Goal: Transaction & Acquisition: Download file/media

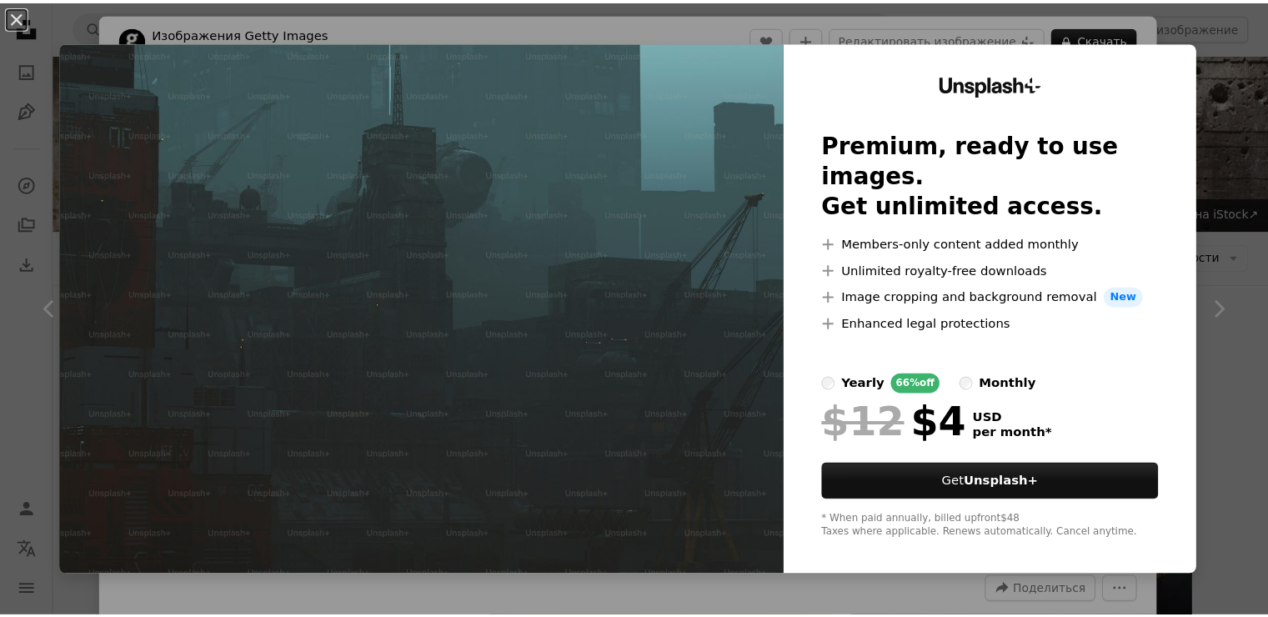
scroll to position [1334, 0]
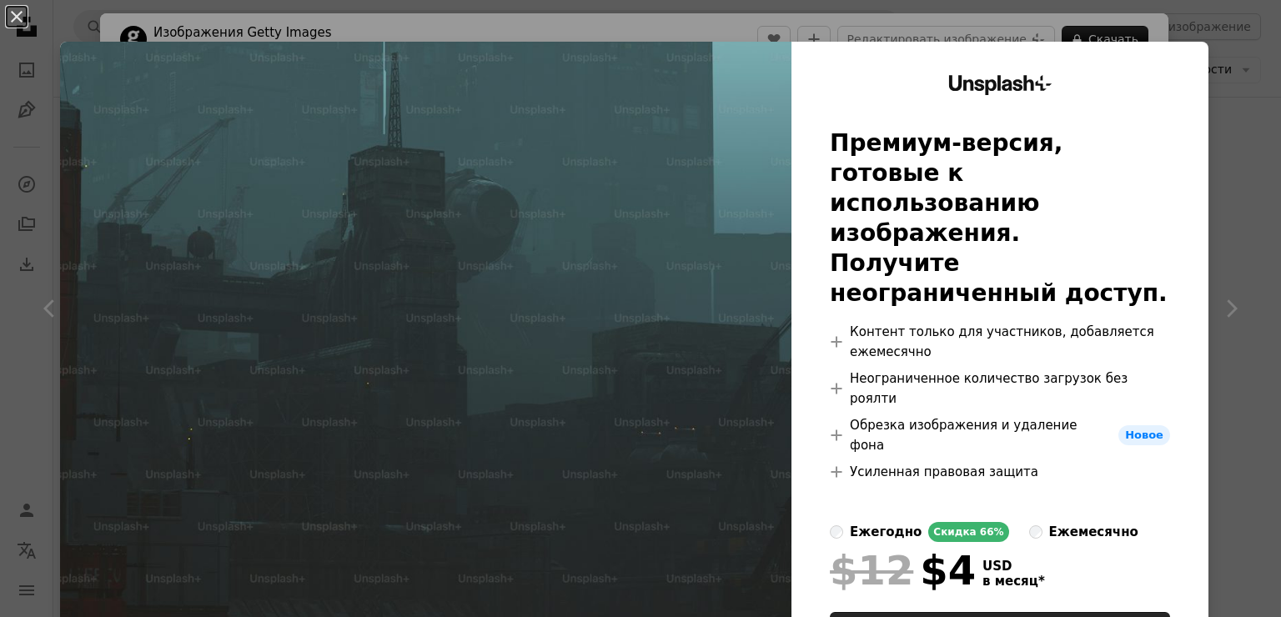
click at [1235, 113] on div "An X shape Unsplash+ Премиум-версия, готовые к использованию изображения. Получ…" at bounding box center [640, 308] width 1281 height 617
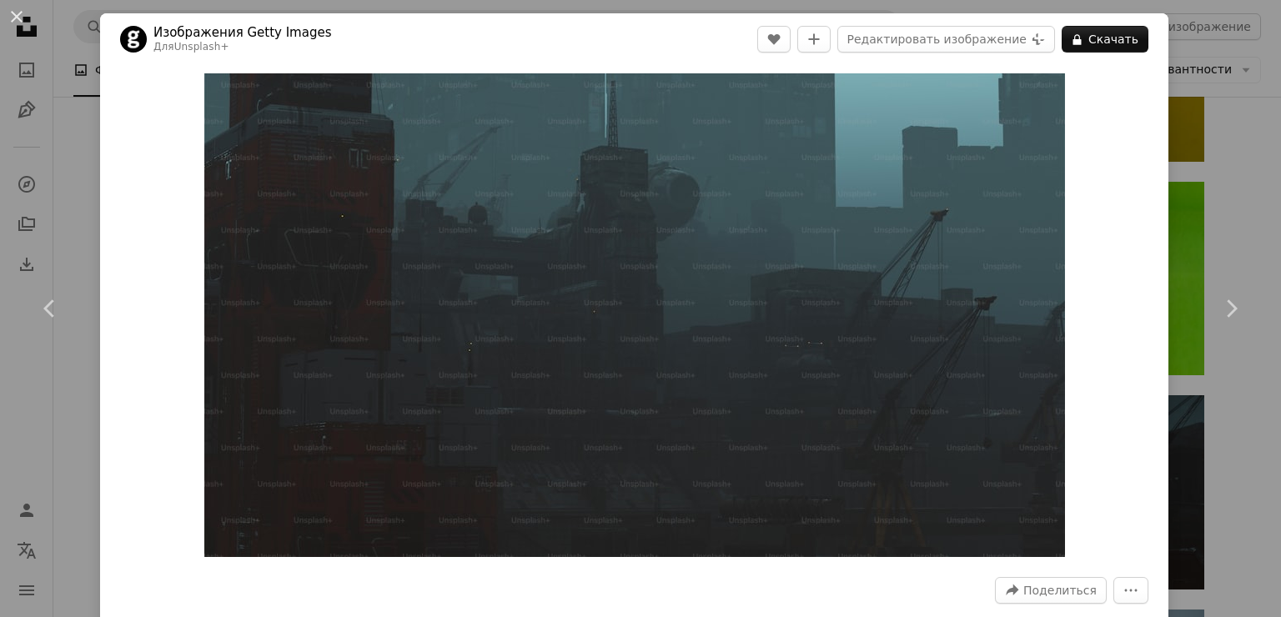
click at [1234, 87] on div "An X shape Chevron left Chevron right Изображения Getty Images Для Unsplash+ A …" at bounding box center [640, 308] width 1281 height 617
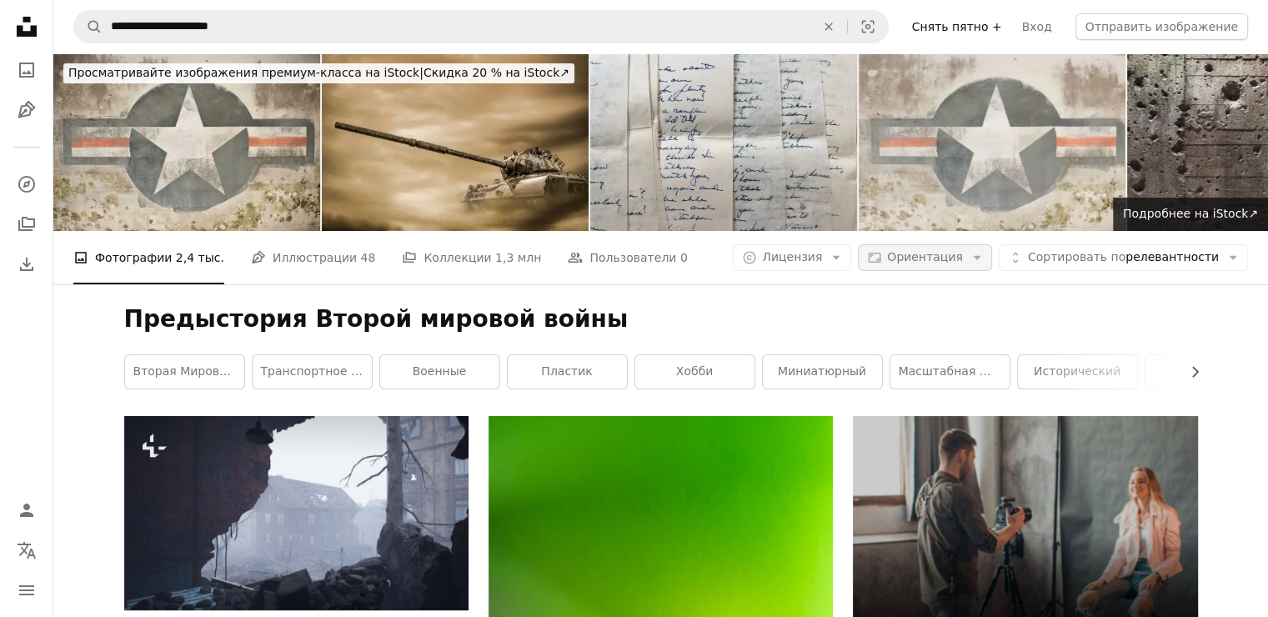
click at [923, 258] on ya-tr-span "Ориентация" at bounding box center [925, 256] width 76 height 13
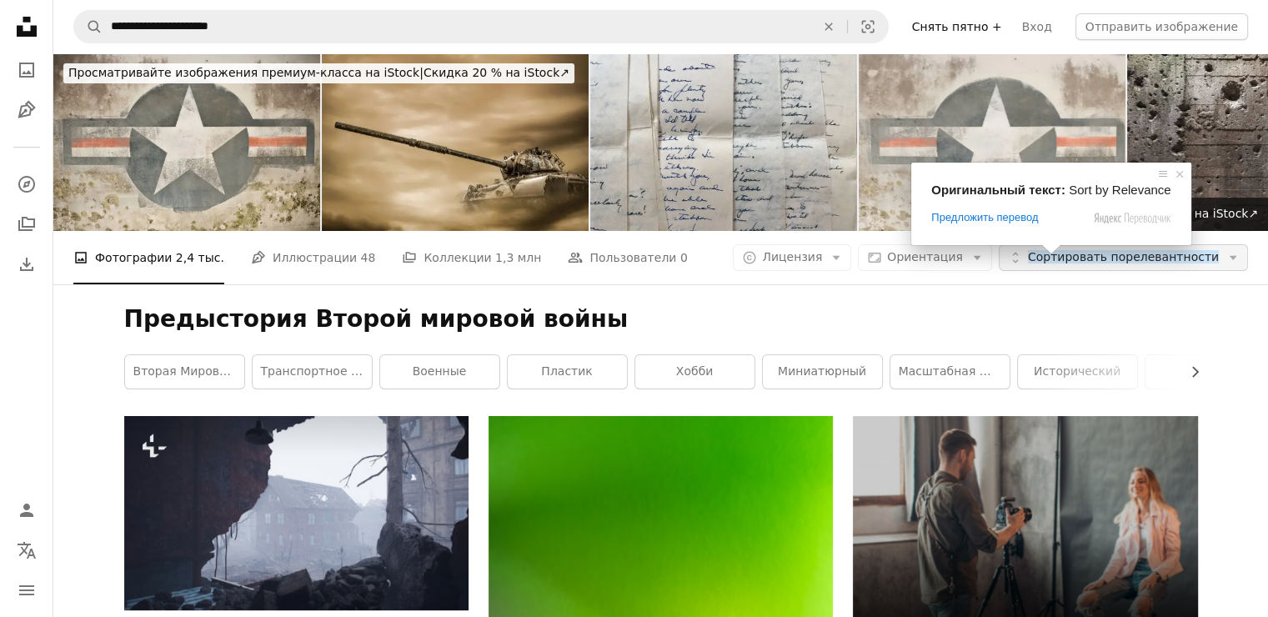
click at [1066, 260] on ya-tr-span "Сортировать по" at bounding box center [1077, 256] width 98 height 13
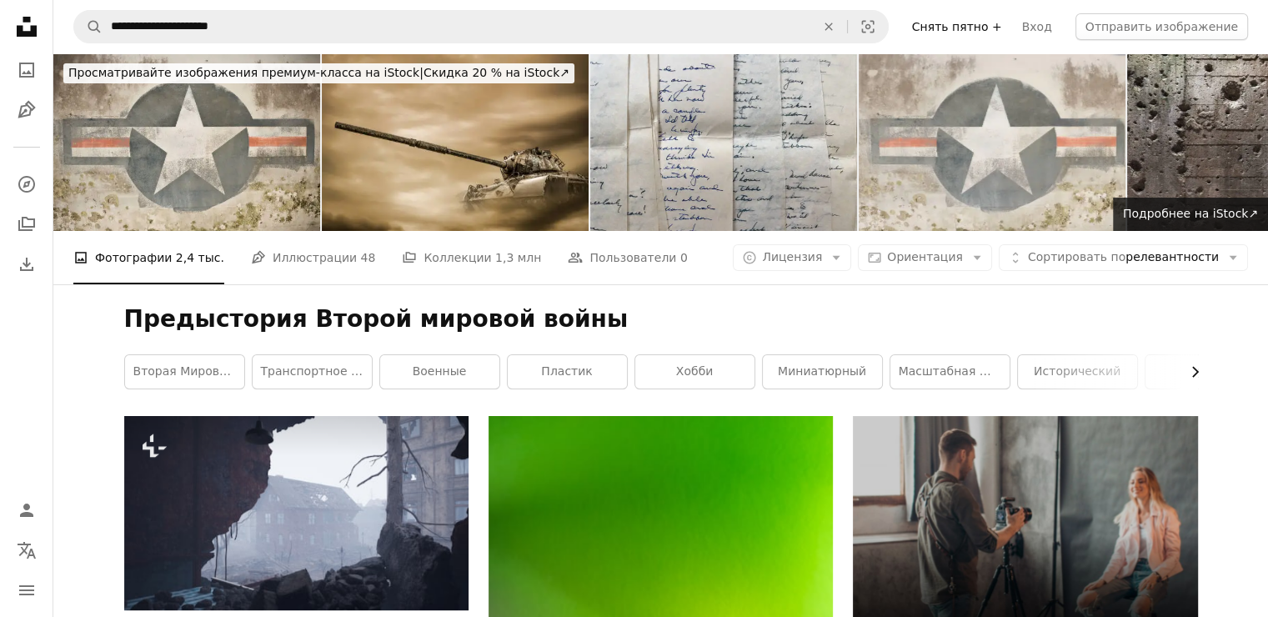
click at [1196, 365] on icon "Chevron right" at bounding box center [1195, 372] width 17 height 17
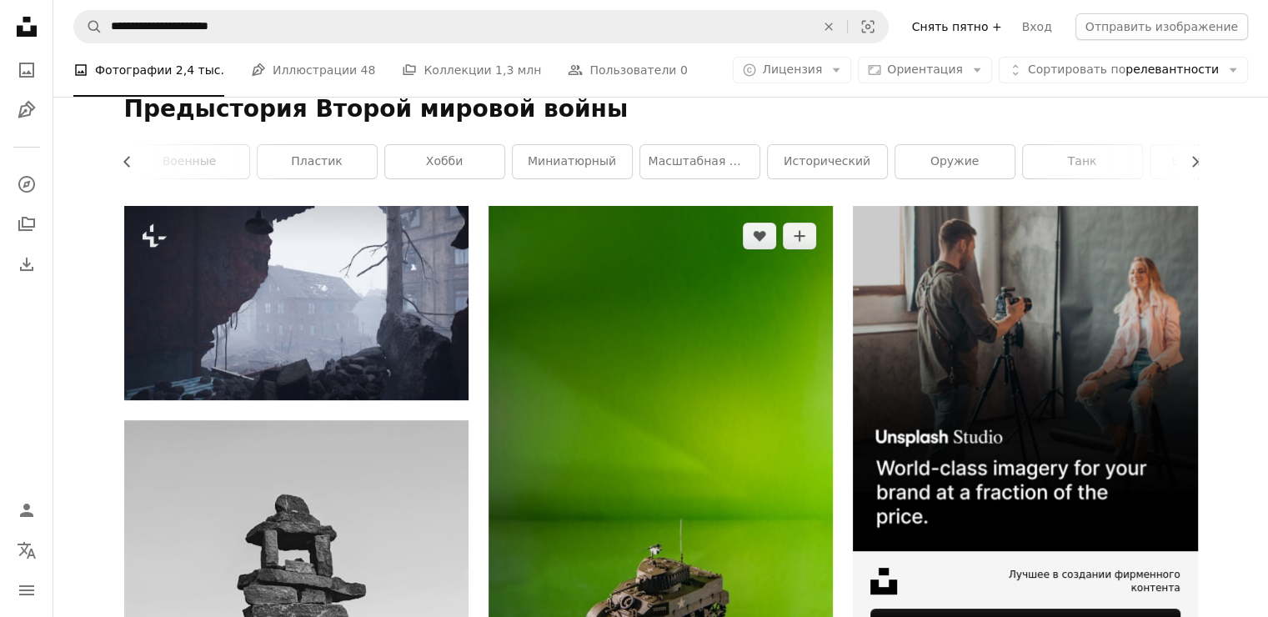
scroll to position [250, 0]
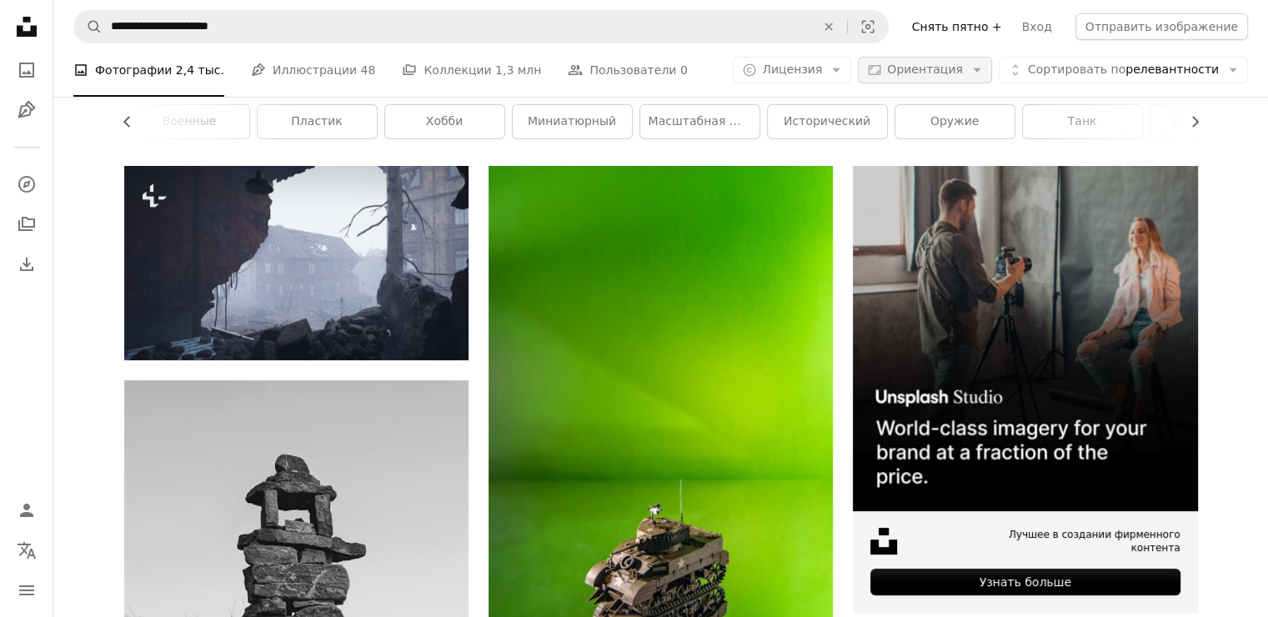
click at [927, 63] on ya-tr-span "Ориентация" at bounding box center [925, 69] width 76 height 13
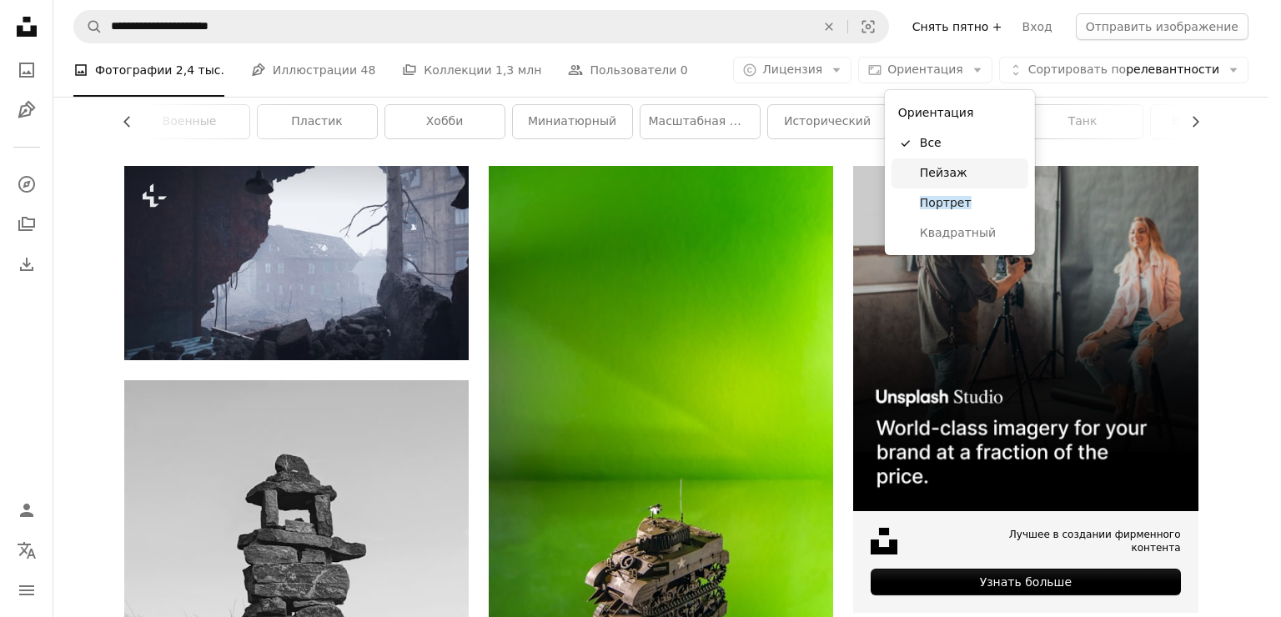
click at [952, 170] on ya-tr-span "Пейзаж" at bounding box center [944, 172] width 48 height 13
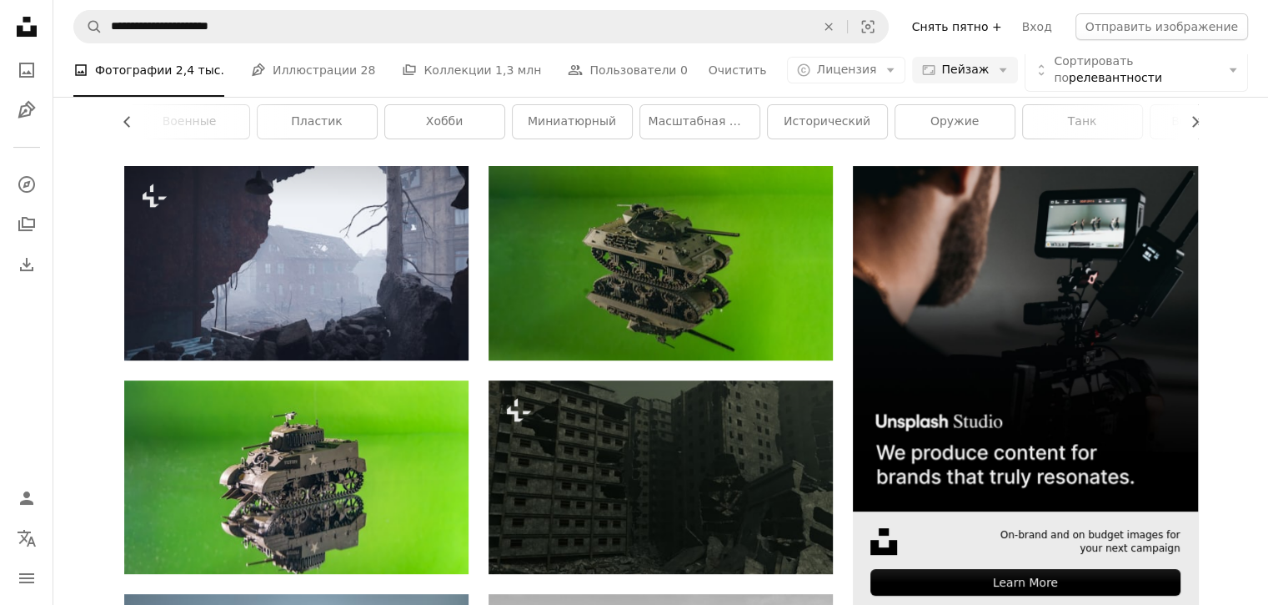
scroll to position [250, 0]
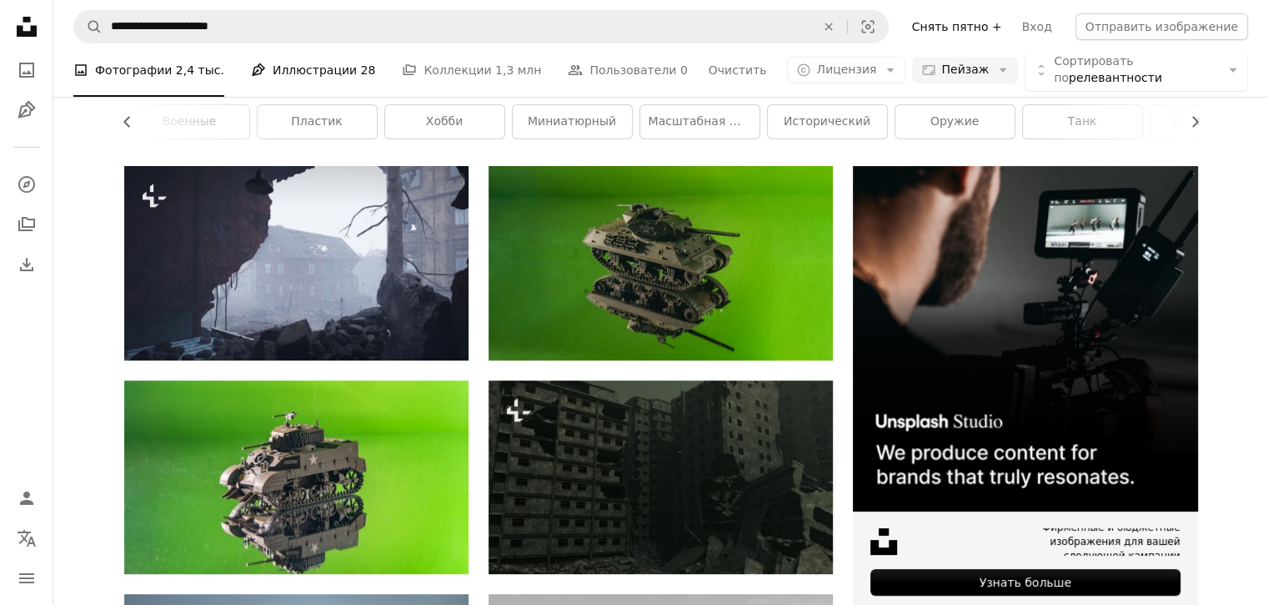
click at [293, 80] on link "Pen Tool Иллюстрации 28" at bounding box center [313, 69] width 124 height 53
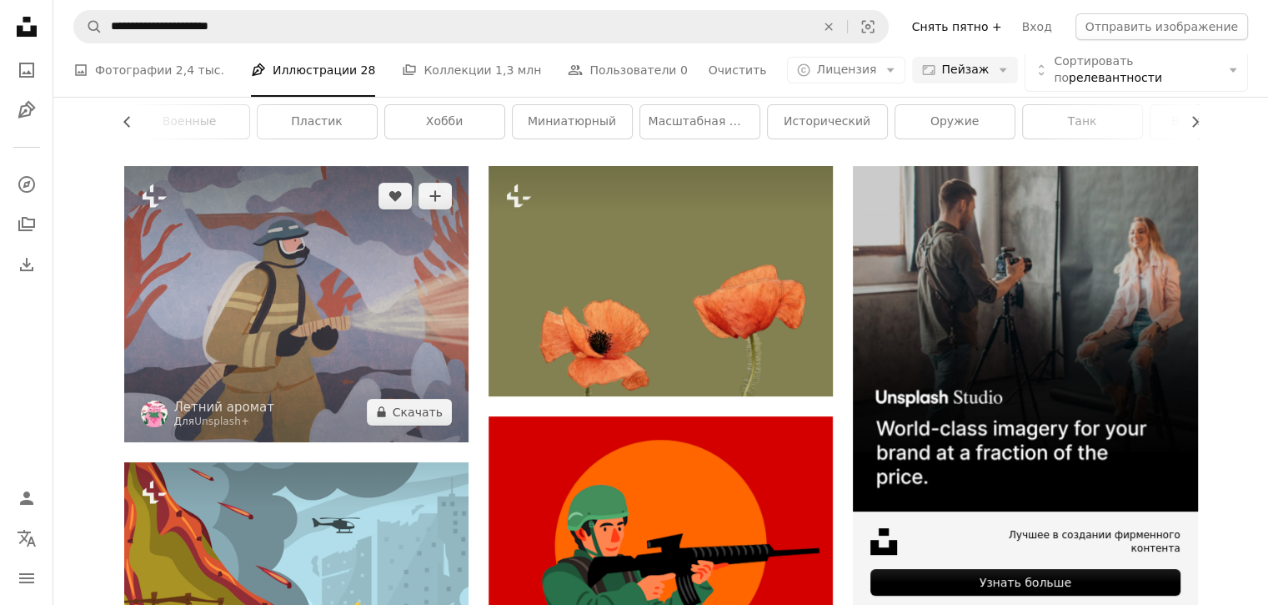
scroll to position [250, 0]
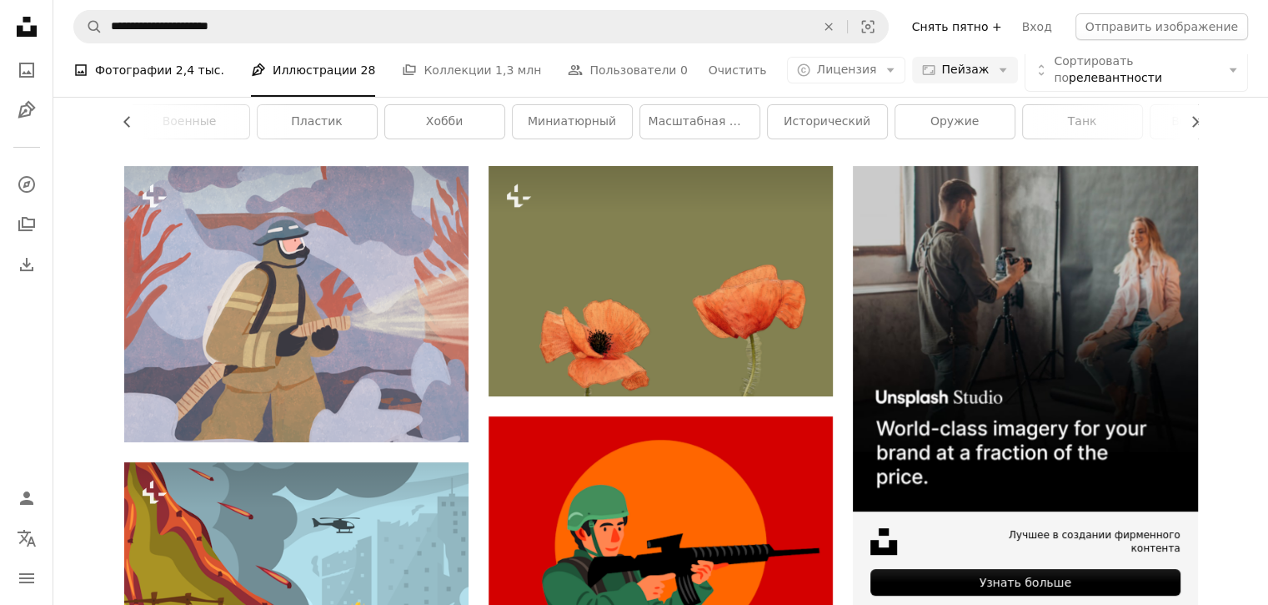
click at [178, 75] on ya-tr-span "2,4 тыс." at bounding box center [200, 69] width 48 height 13
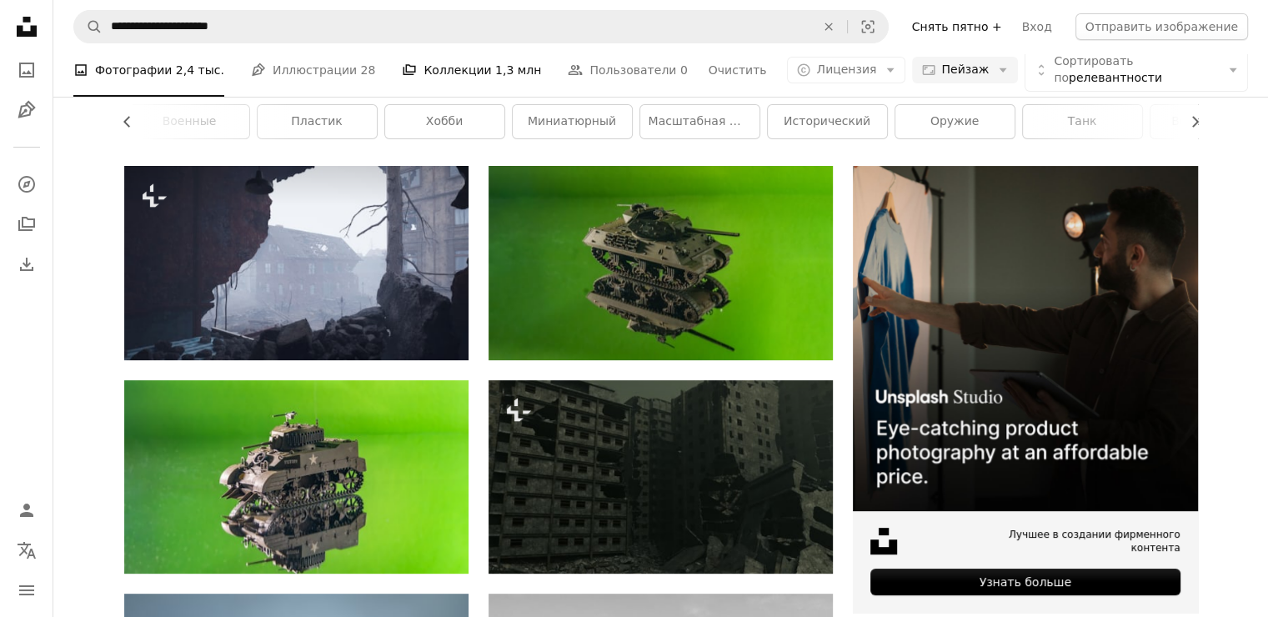
scroll to position [83, 0]
click at [439, 79] on ya-tr-span "Коллекции" at bounding box center [458, 70] width 68 height 18
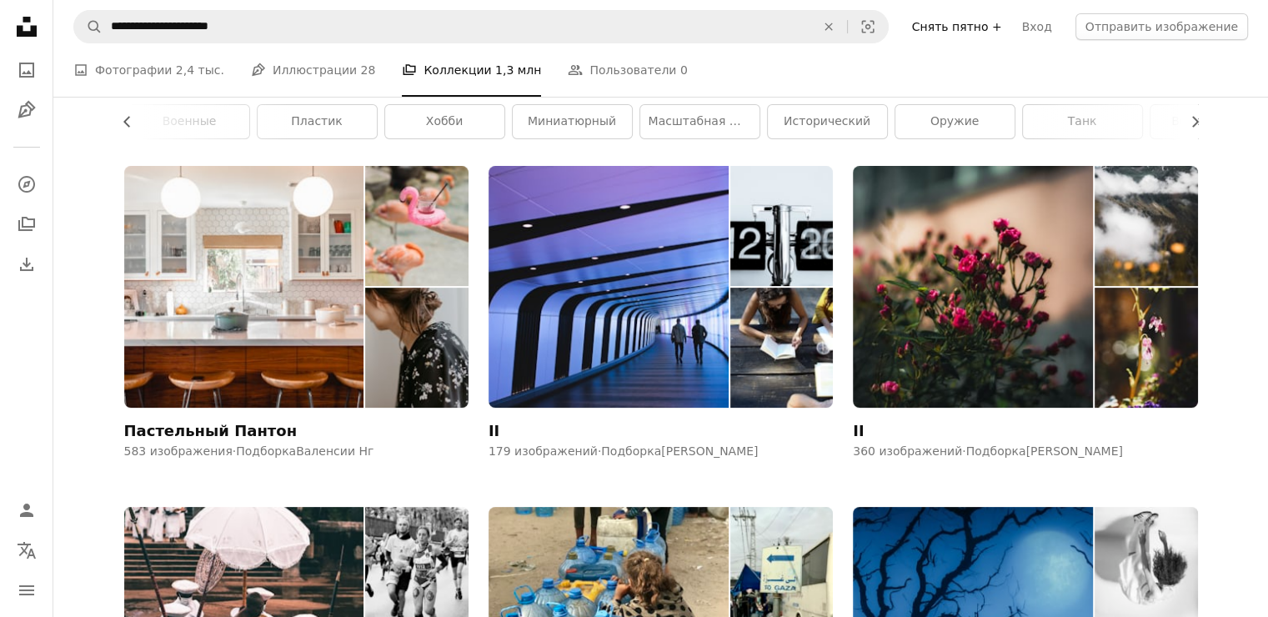
scroll to position [167, 0]
click at [173, 97] on link "A photo Фотографии 2,4 тыс." at bounding box center [148, 69] width 151 height 53
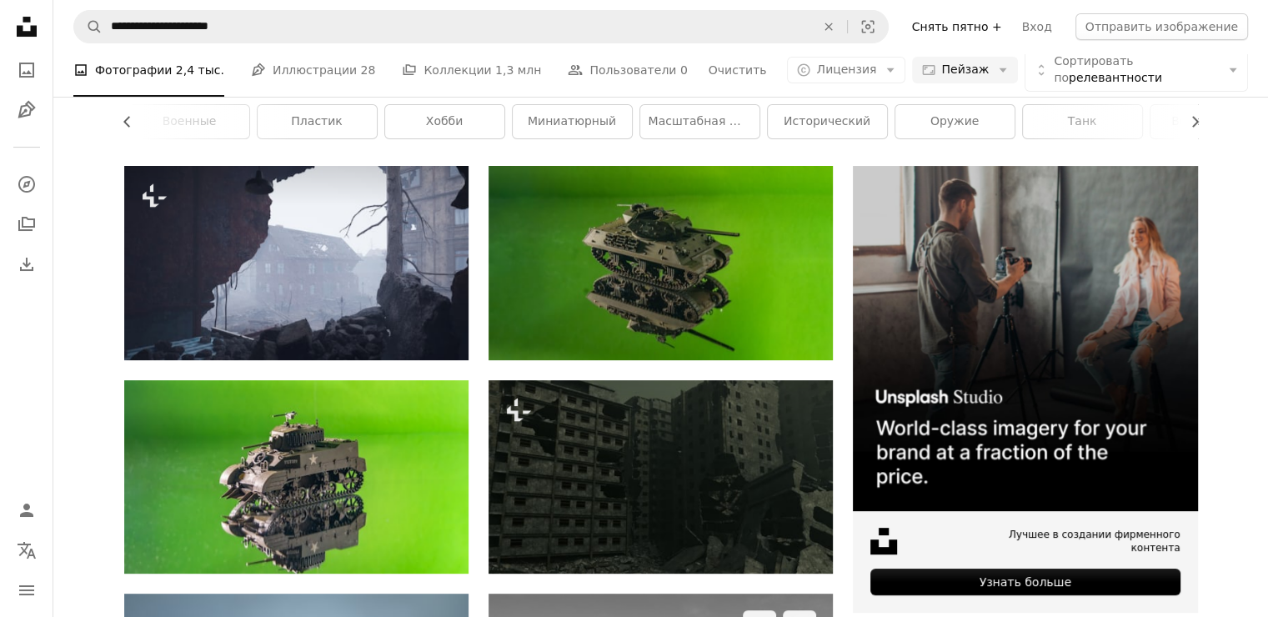
scroll to position [500, 0]
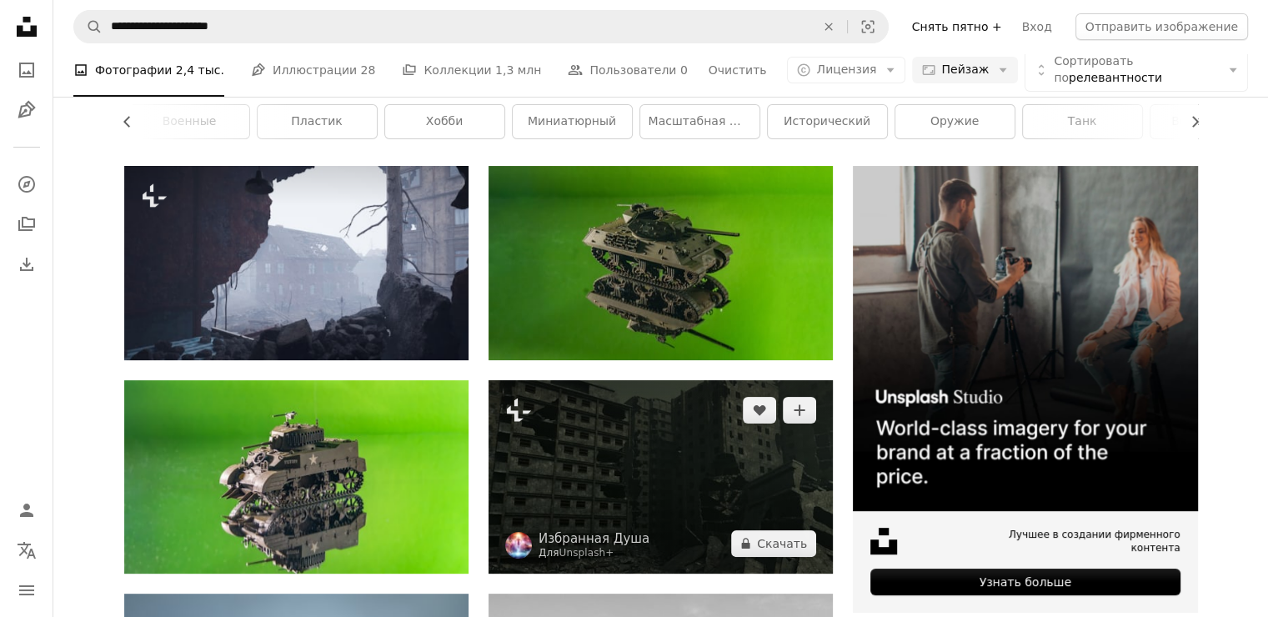
click at [652, 380] on img at bounding box center [661, 476] width 344 height 193
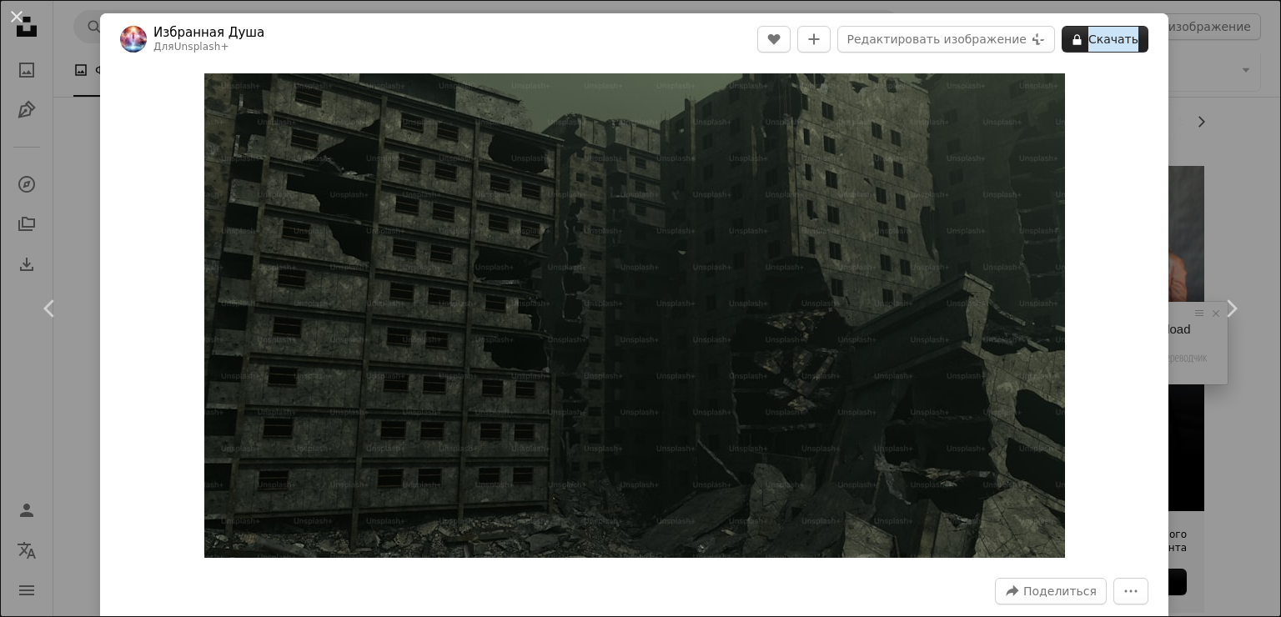
click at [1097, 38] on ya-tr-span "Скачать" at bounding box center [1113, 39] width 50 height 25
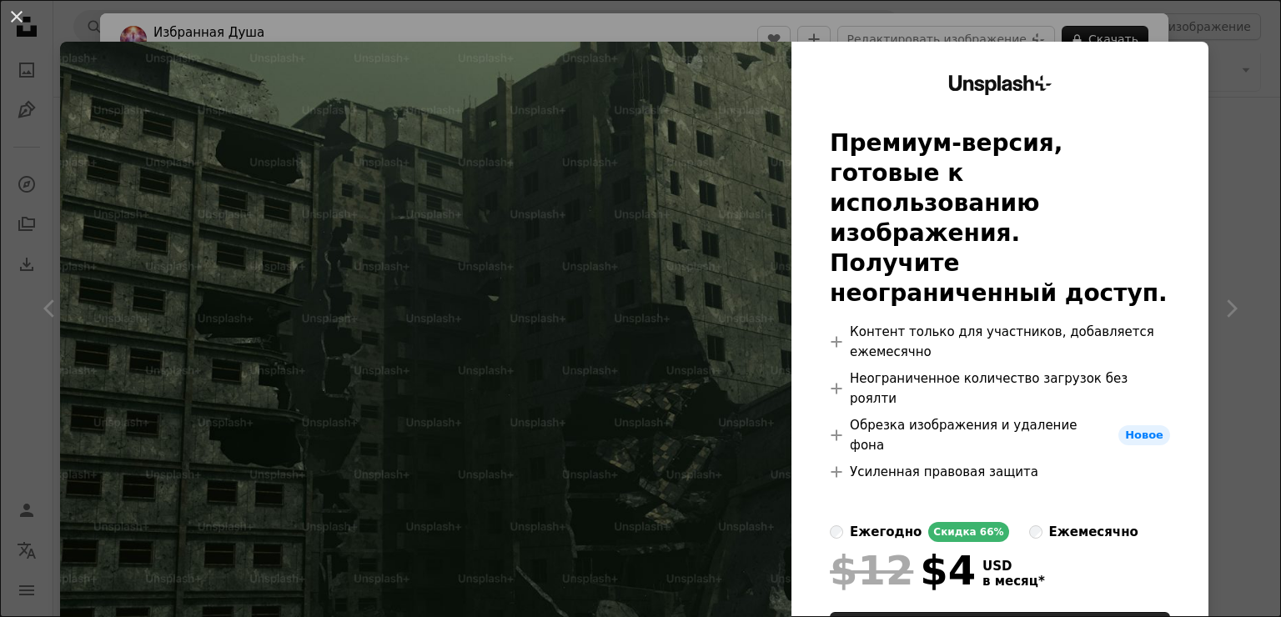
click at [1238, 190] on div "An X shape Unsplash+ Премиум-версия, готовые к использованию изображения. Получ…" at bounding box center [640, 308] width 1281 height 617
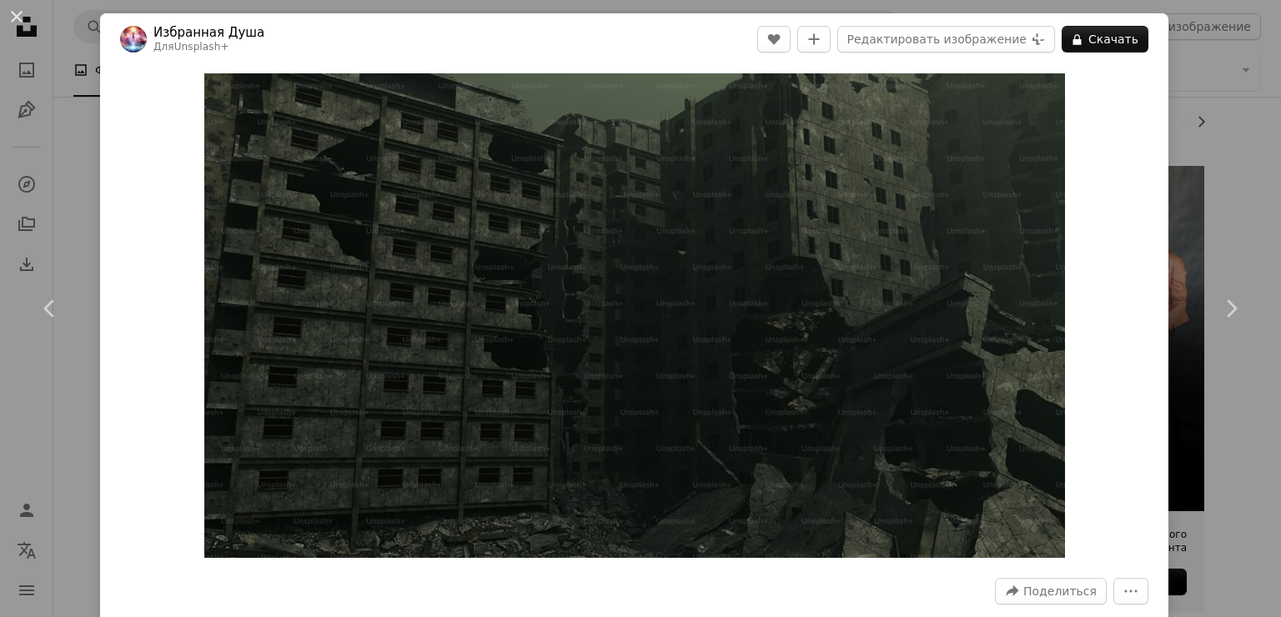
click at [1221, 174] on div "An X shape Chevron left Chevron right Избранная Душа Для Unsplash+ A heart A pl…" at bounding box center [640, 308] width 1281 height 617
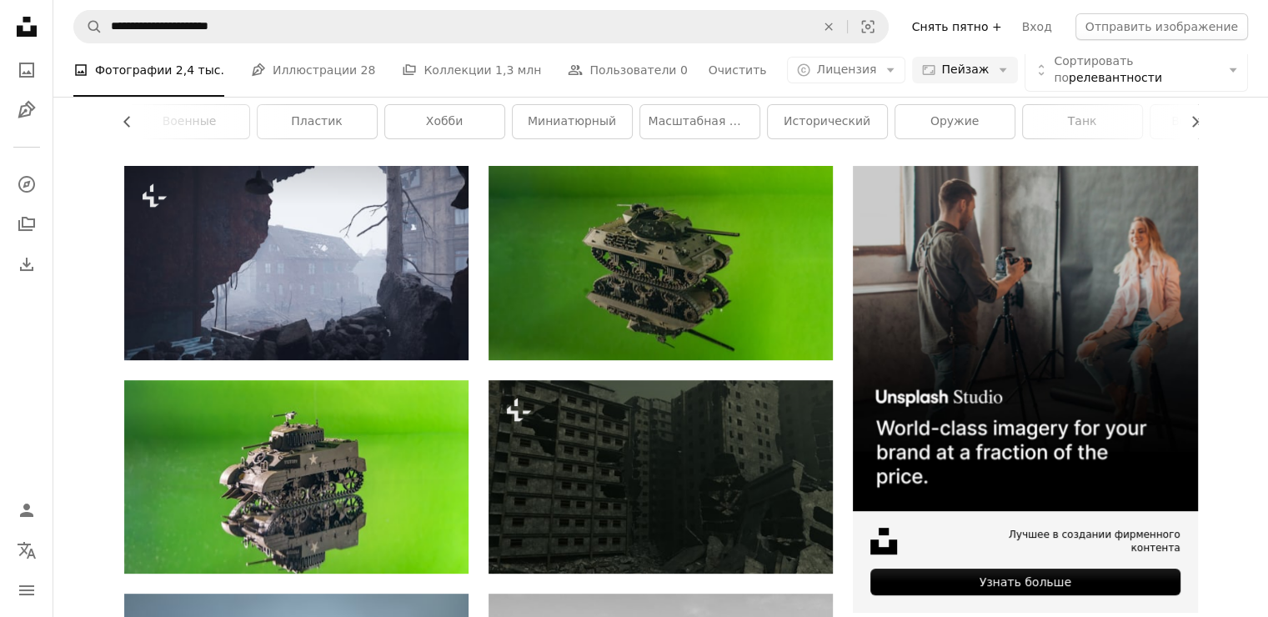
scroll to position [1001, 0]
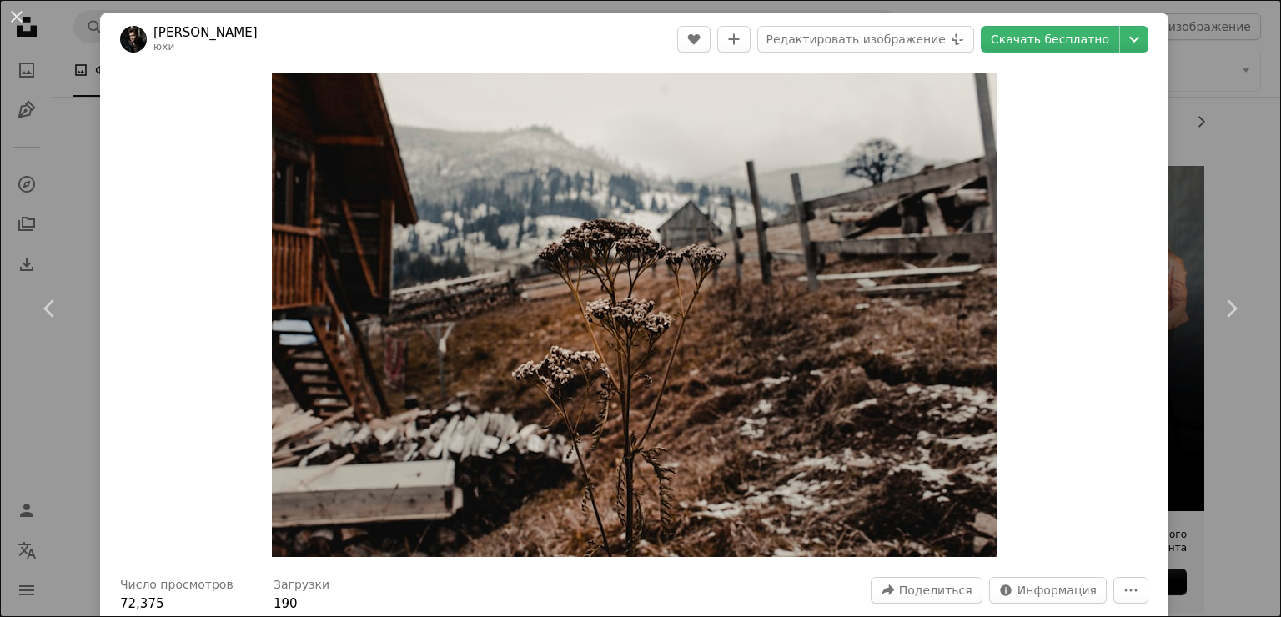
click at [1209, 208] on div "An X shape Chevron left Chevron right [PERSON_NAME] юхи A heart A plus sign Ред…" at bounding box center [640, 308] width 1281 height 617
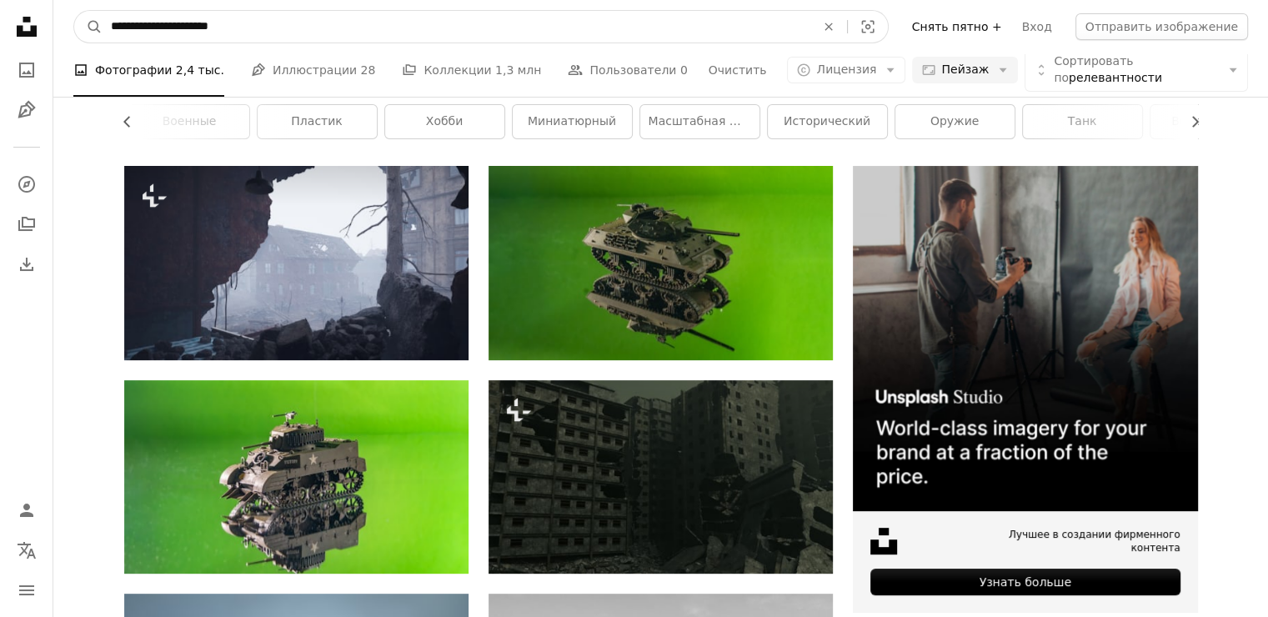
click at [260, 18] on input "**********" at bounding box center [457, 27] width 708 height 32
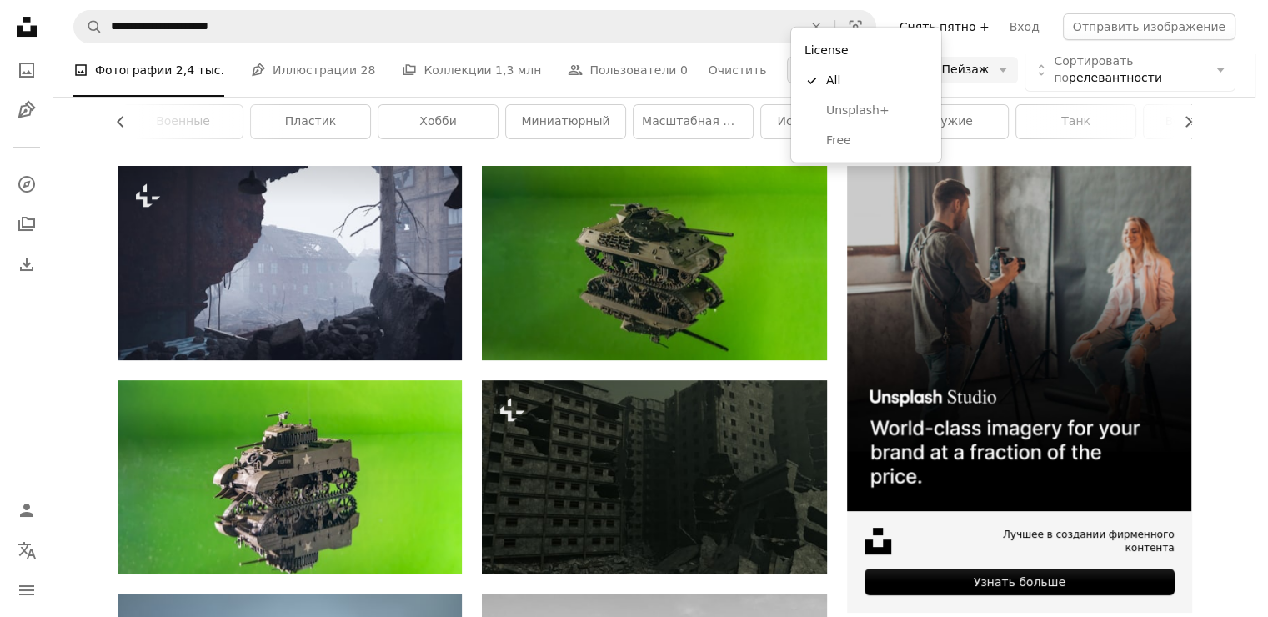
click at [880, 83] on button "A copyright icon © Лицензия Arrow down" at bounding box center [846, 70] width 118 height 27
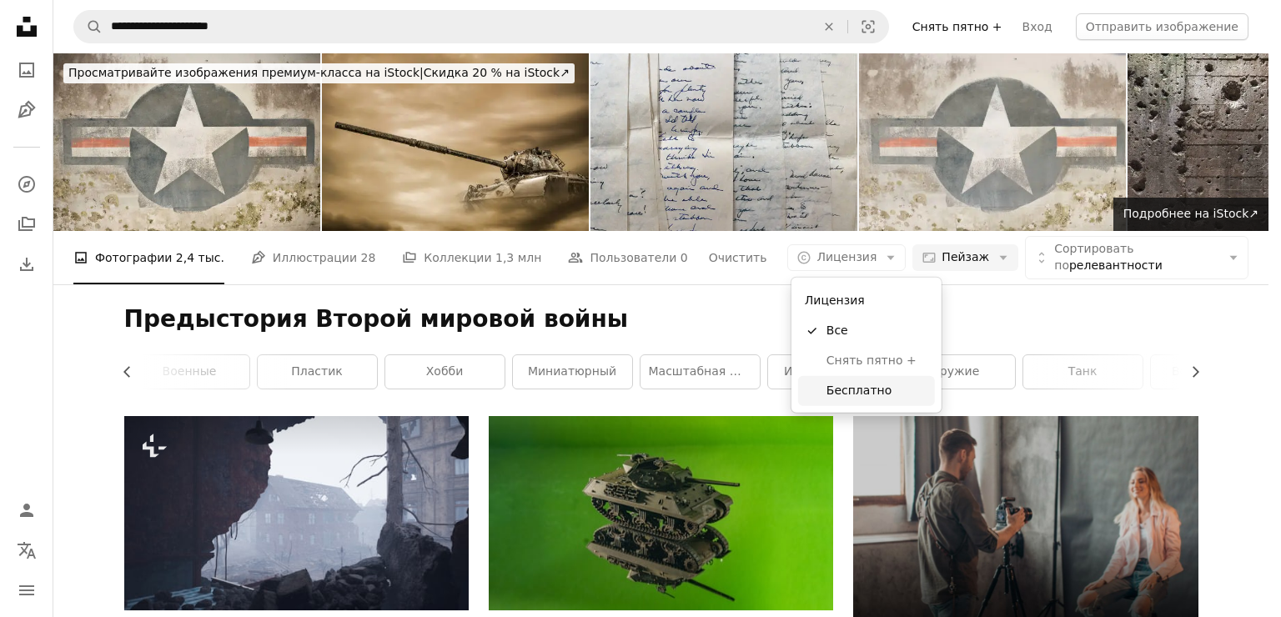
click at [879, 388] on ya-tr-span "Бесплатно" at bounding box center [858, 390] width 65 height 13
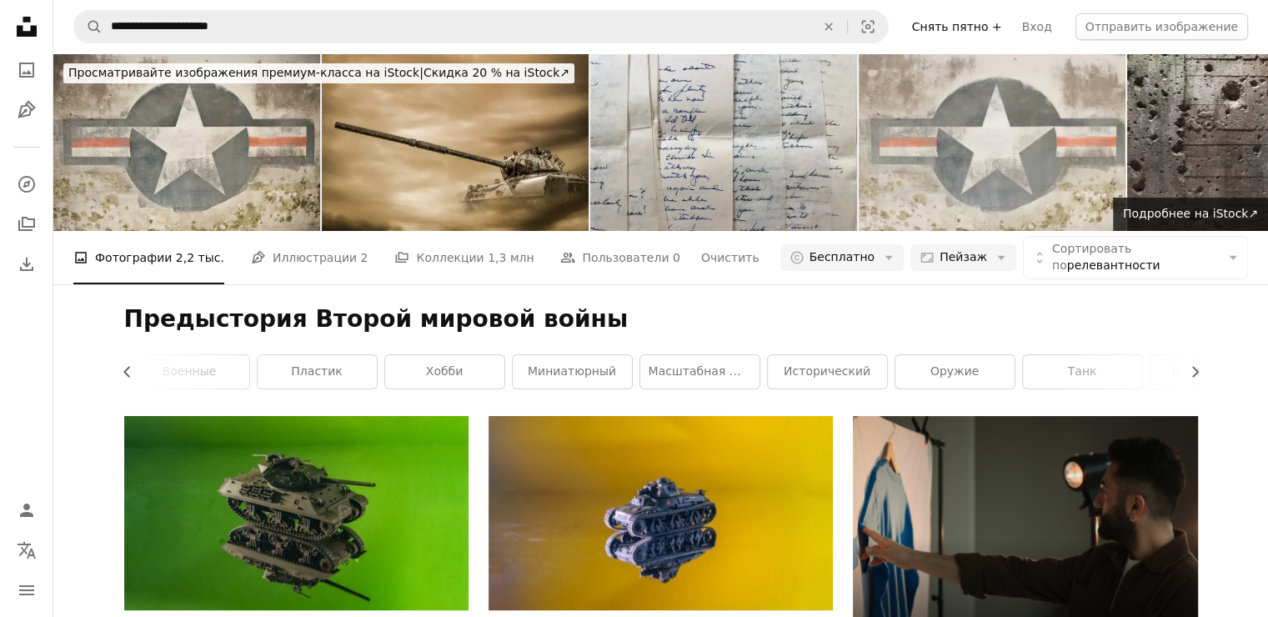
scroll to position [2259, 0]
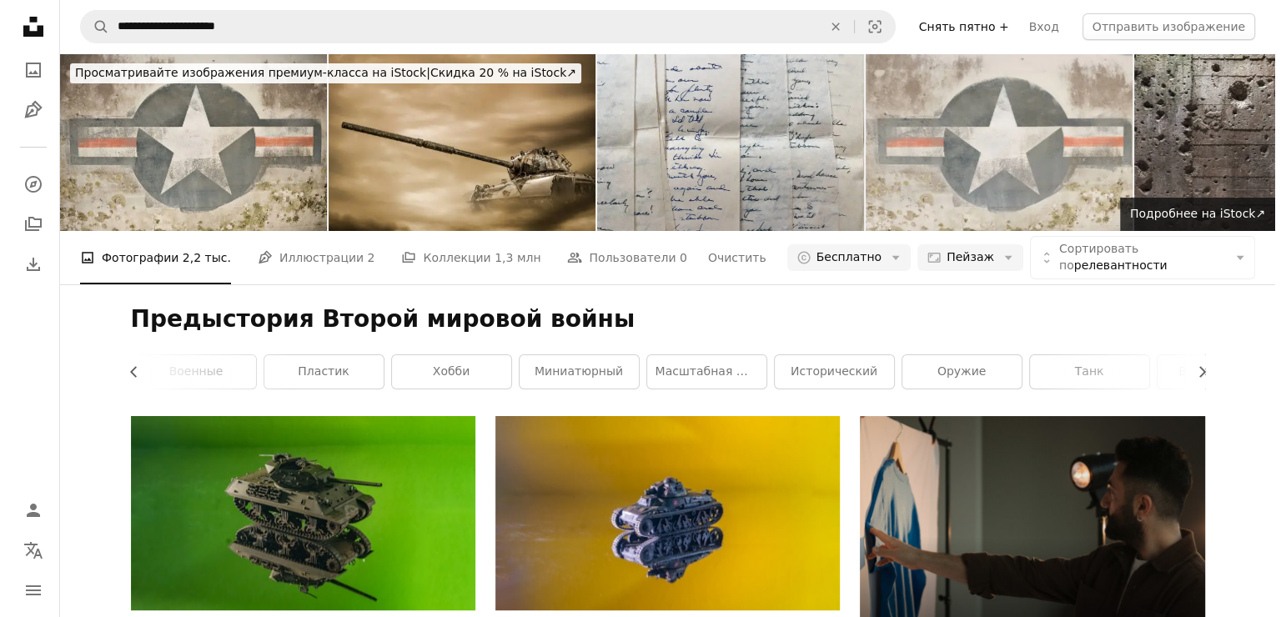
scroll to position [4177, 0]
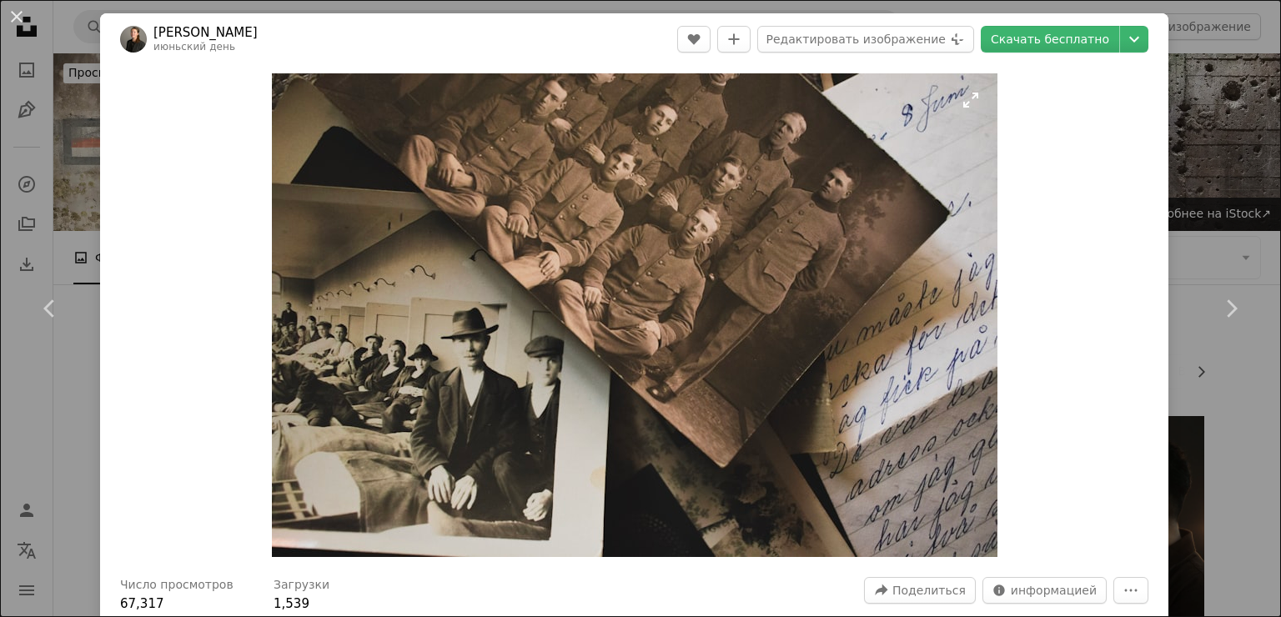
click at [772, 274] on img "Увеличьте масштаб этого изображения" at bounding box center [635, 315] width 726 height 484
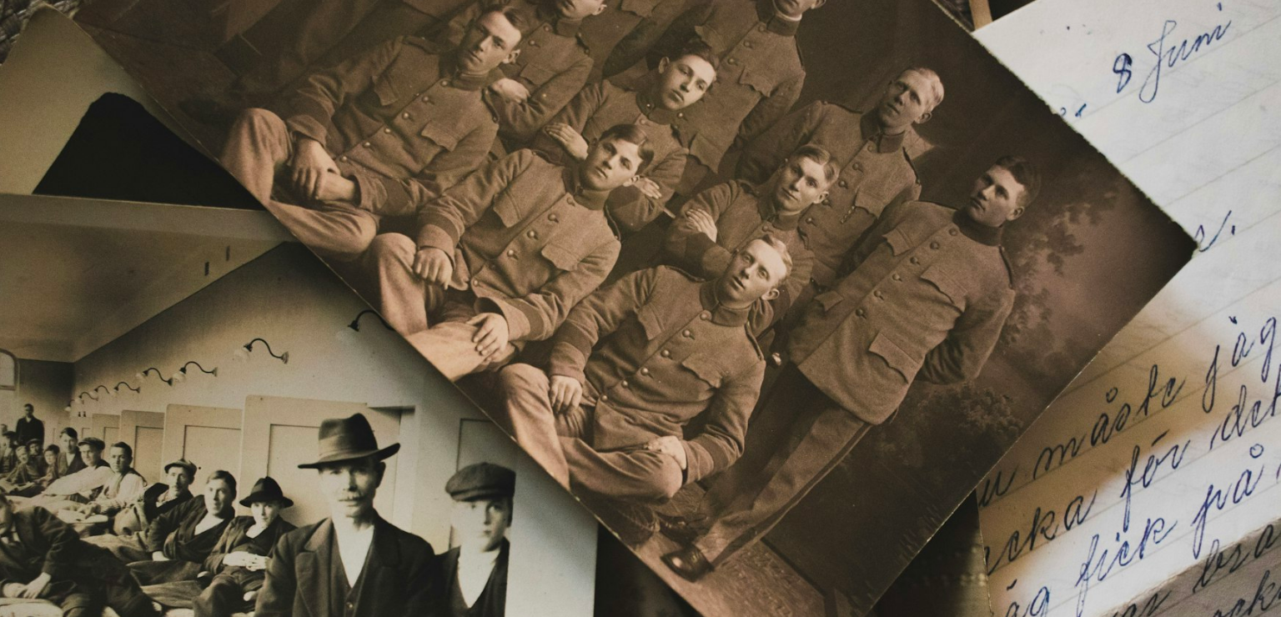
scroll to position [110, 0]
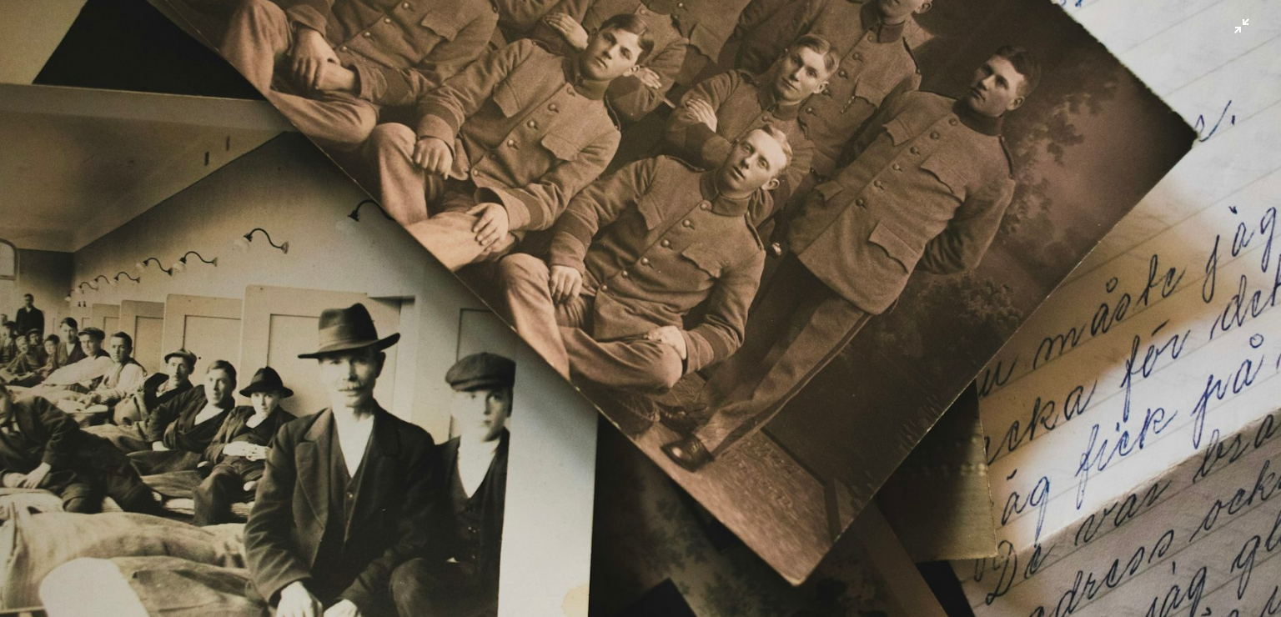
click at [772, 274] on img "Уменьшите масштаб этого изображения" at bounding box center [640, 316] width 1283 height 855
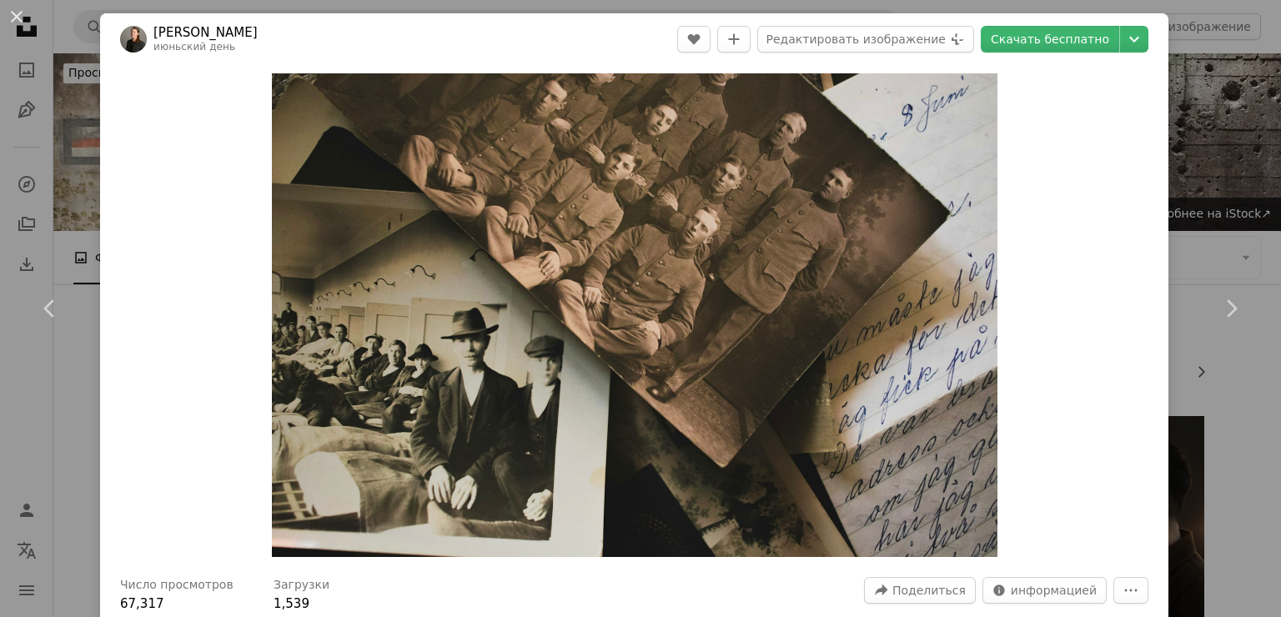
click at [772, 274] on img "Zoom in on this image" at bounding box center [635, 315] width 726 height 484
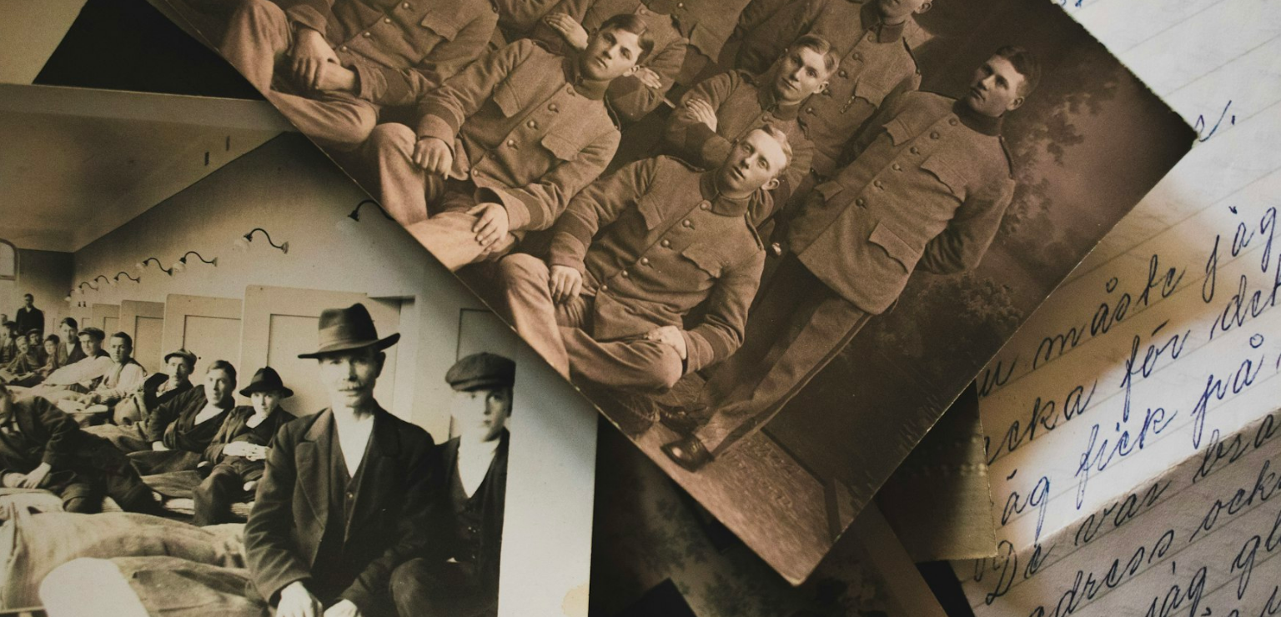
click at [772, 274] on img "Уменьшите масштаб этого изображения" at bounding box center [640, 316] width 1283 height 855
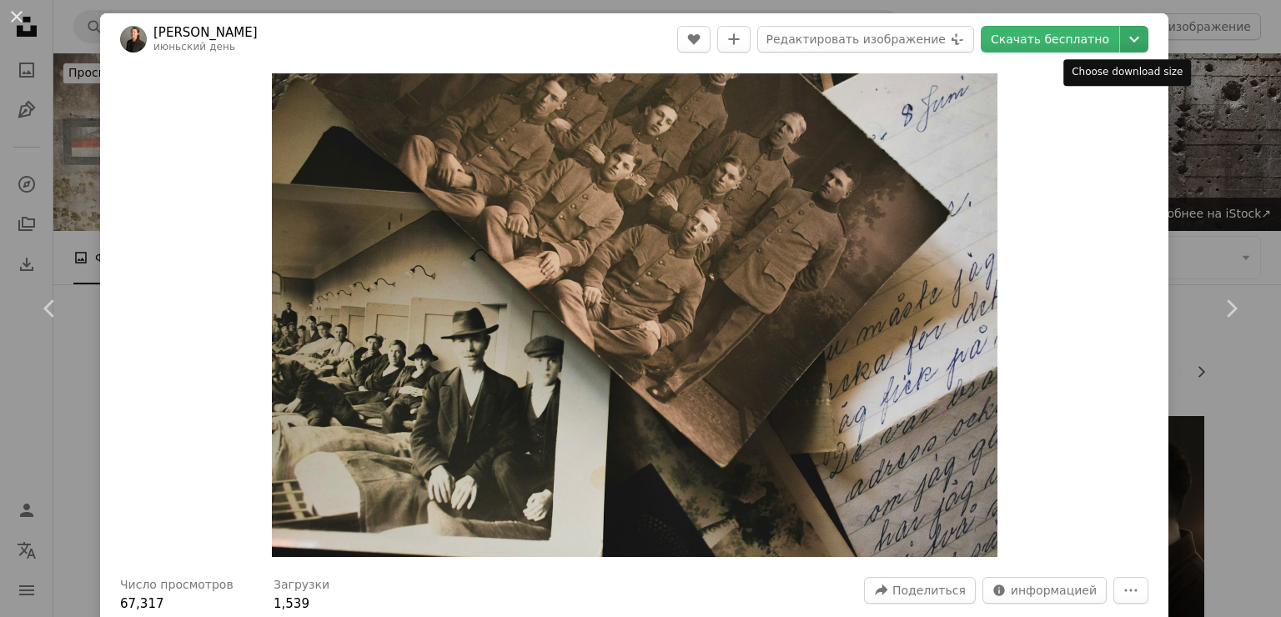
click at [1131, 37] on icon "Chevron down" at bounding box center [1134, 39] width 27 height 20
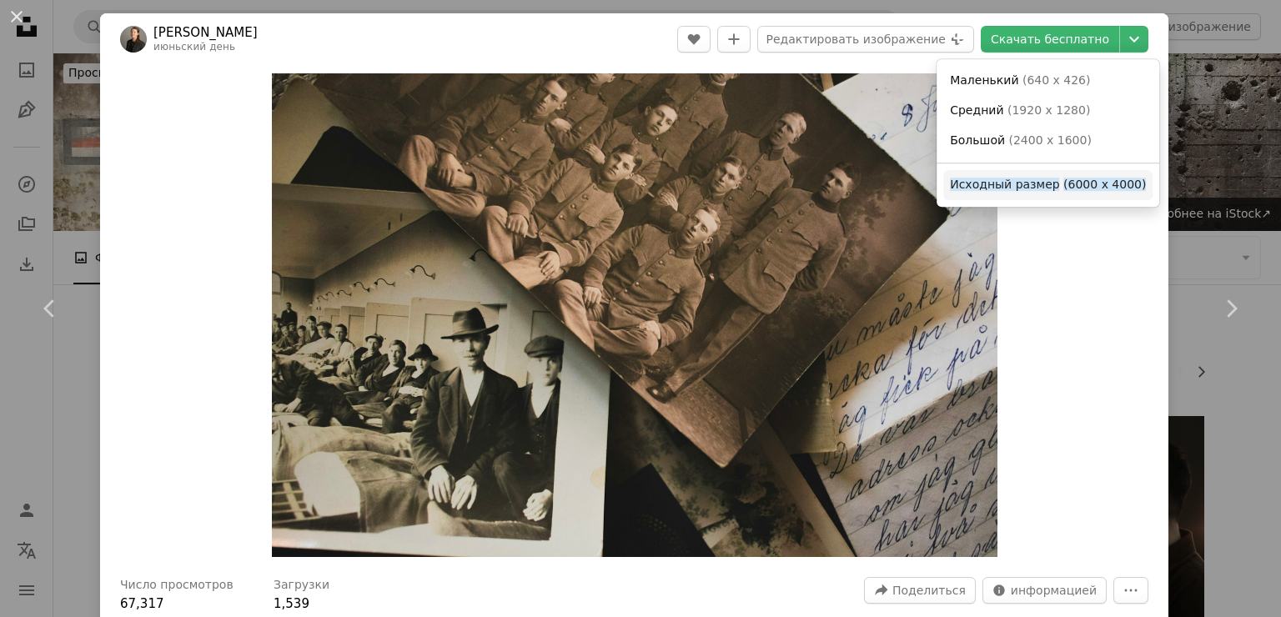
click at [1095, 188] on ya-tr-span "6000 x 4000" at bounding box center [1104, 184] width 73 height 13
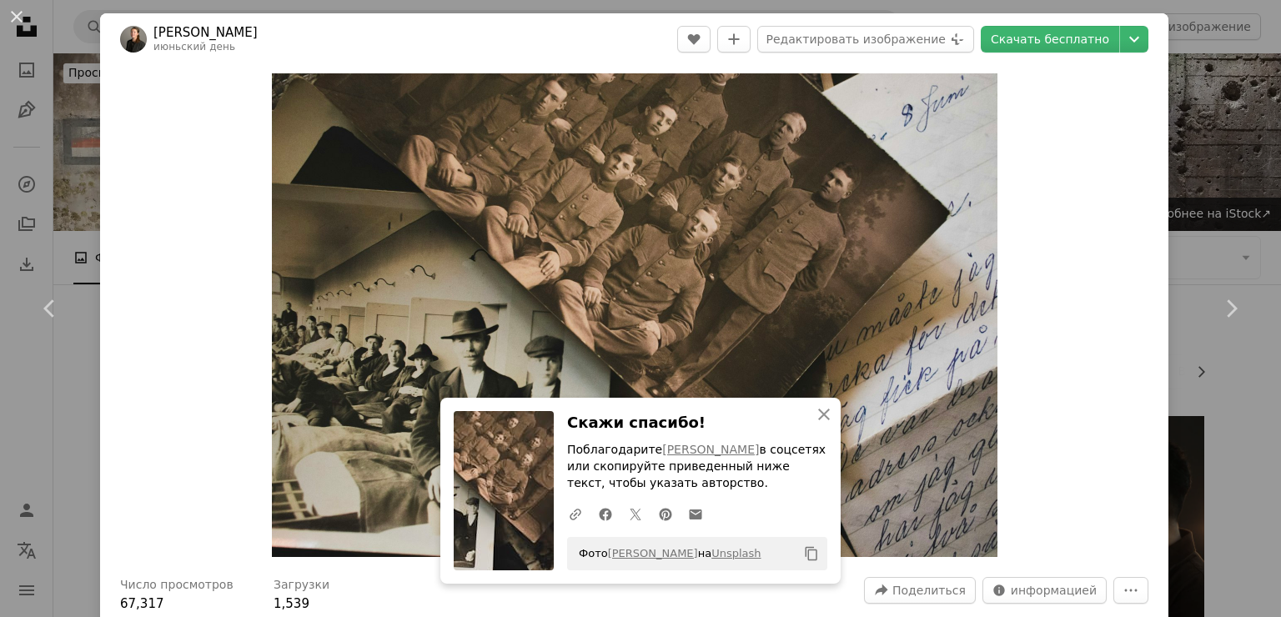
click at [1246, 165] on div "An X shape Chevron left Chevron right An X shape Закрыть Скажи спасибо! Поблаго…" at bounding box center [640, 308] width 1281 height 617
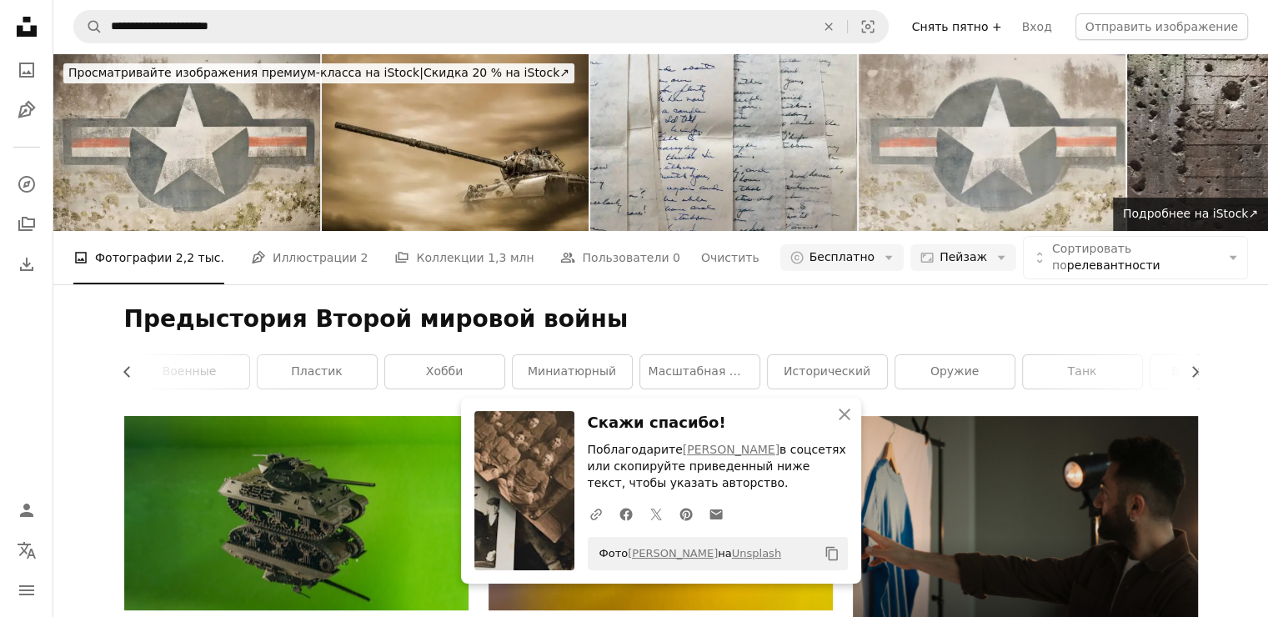
scroll to position [4844, 0]
click at [844, 420] on icon "An X shape" at bounding box center [845, 414] width 20 height 20
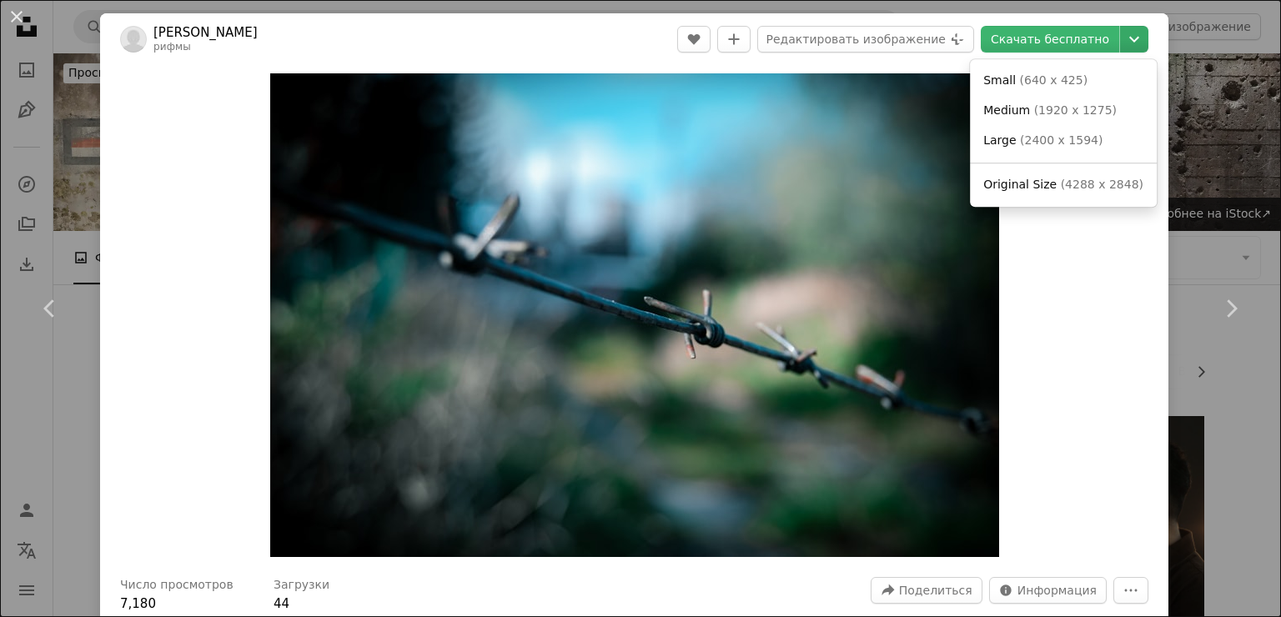
click at [1124, 50] on button "Chevron down" at bounding box center [1134, 39] width 28 height 27
click at [1197, 97] on dialog "An X shape Chevron left Chevron right [PERSON_NAME] рифмы A heart A plus sign Р…" at bounding box center [640, 308] width 1281 height 617
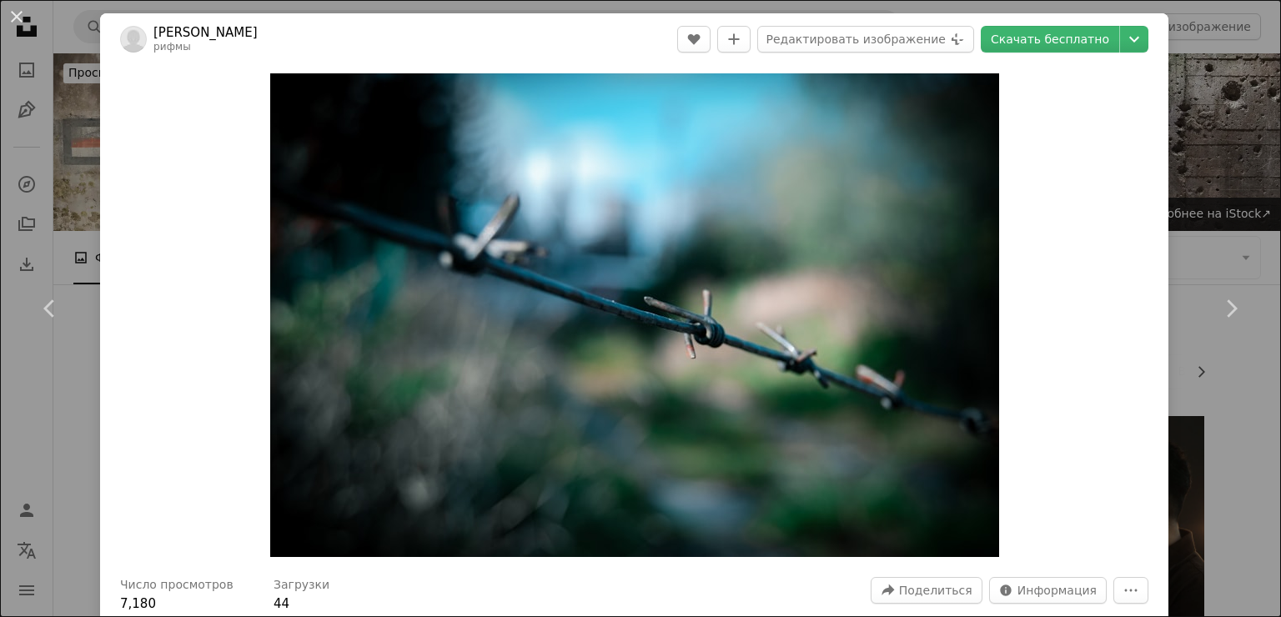
click at [1195, 98] on div "An X shape Chevron left Chevron right [PERSON_NAME] рифмы A heart A plus sign Р…" at bounding box center [640, 308] width 1281 height 617
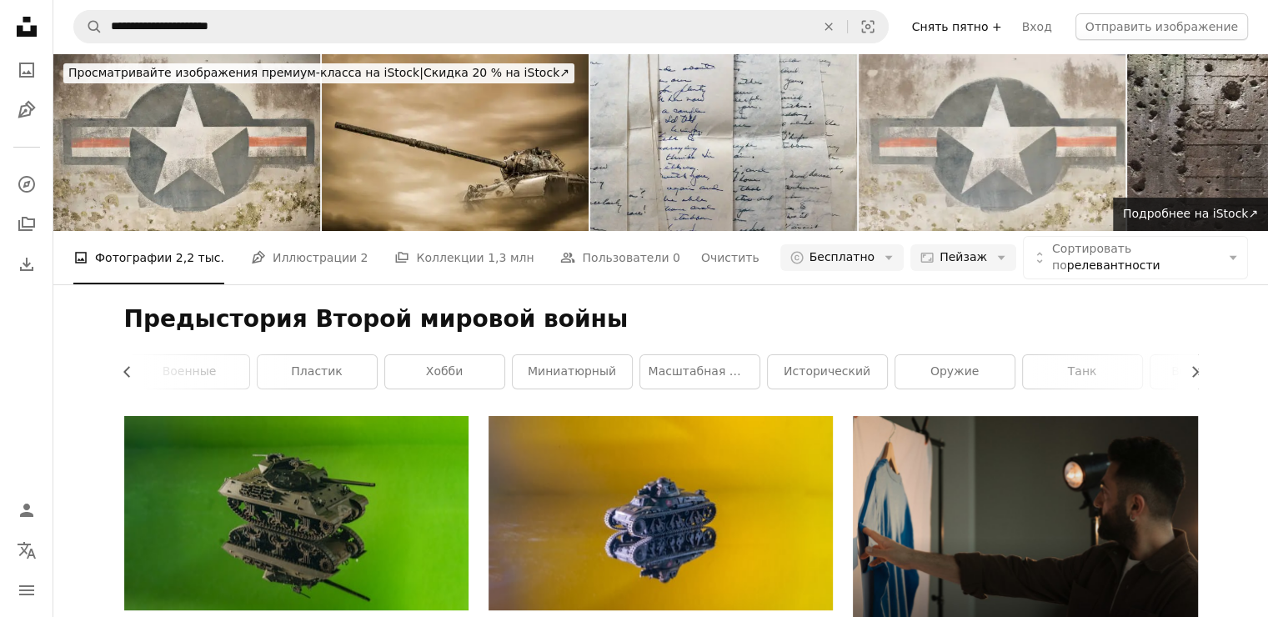
scroll to position [6595, 0]
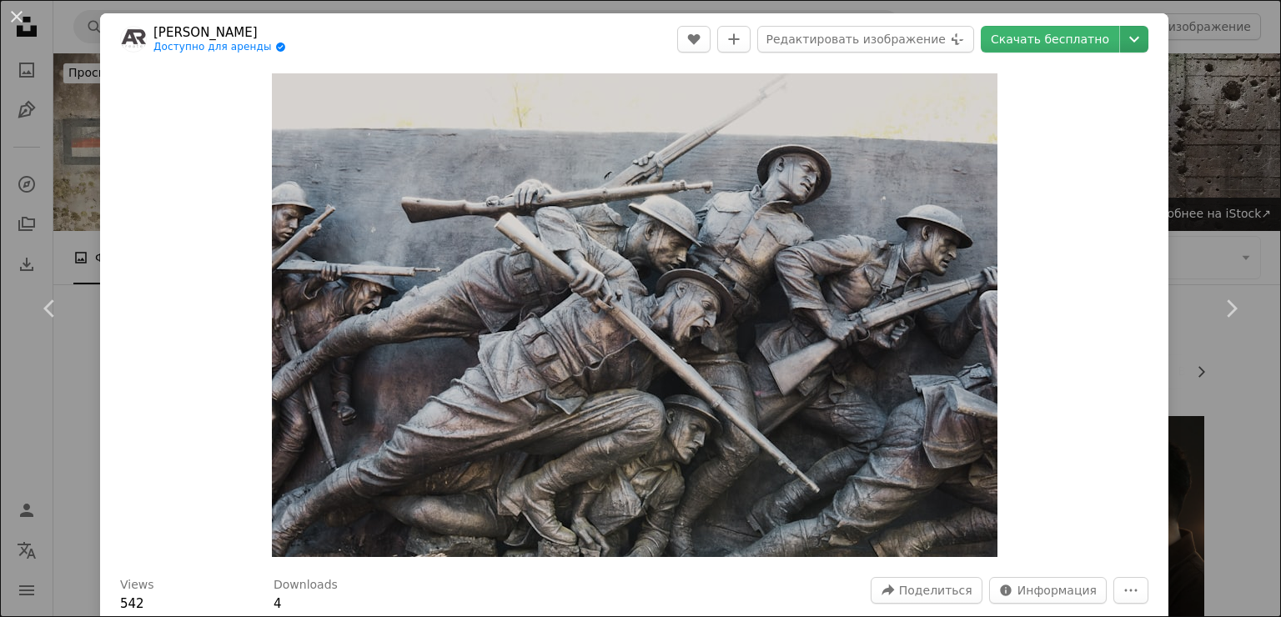
click at [1121, 43] on icon "Chevron down" at bounding box center [1134, 39] width 27 height 20
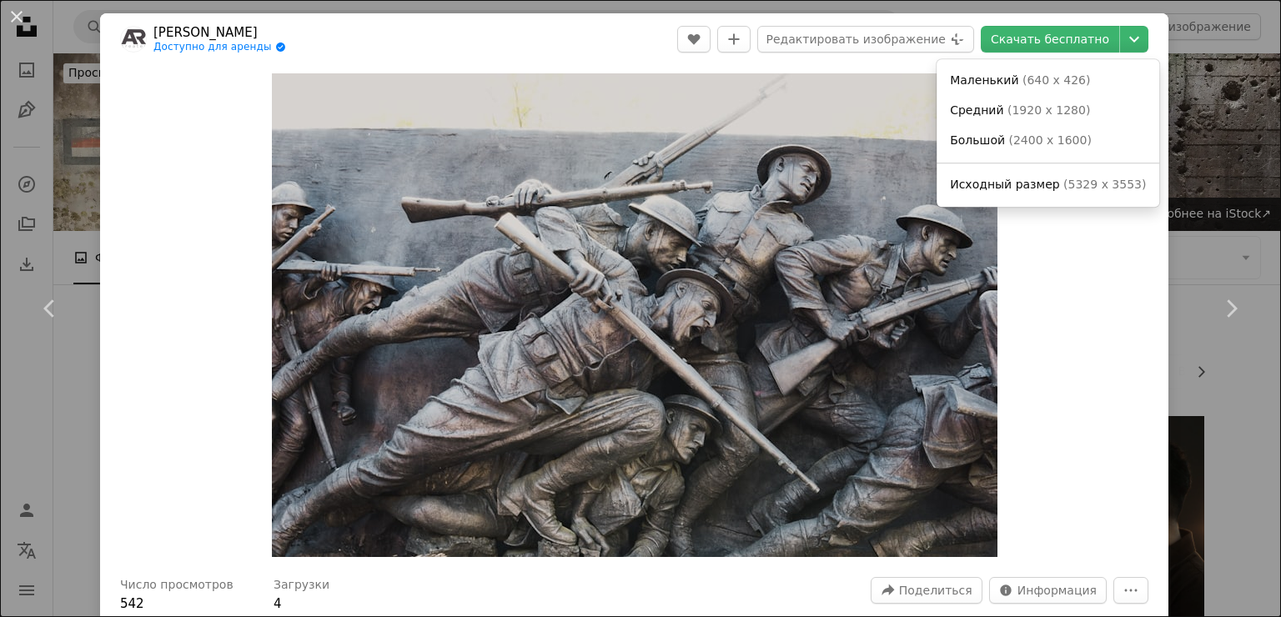
click at [1146, 120] on dialog "An X shape Chevron left Chevron right [PERSON_NAME] для аренды A checkmark insi…" at bounding box center [640, 308] width 1281 height 617
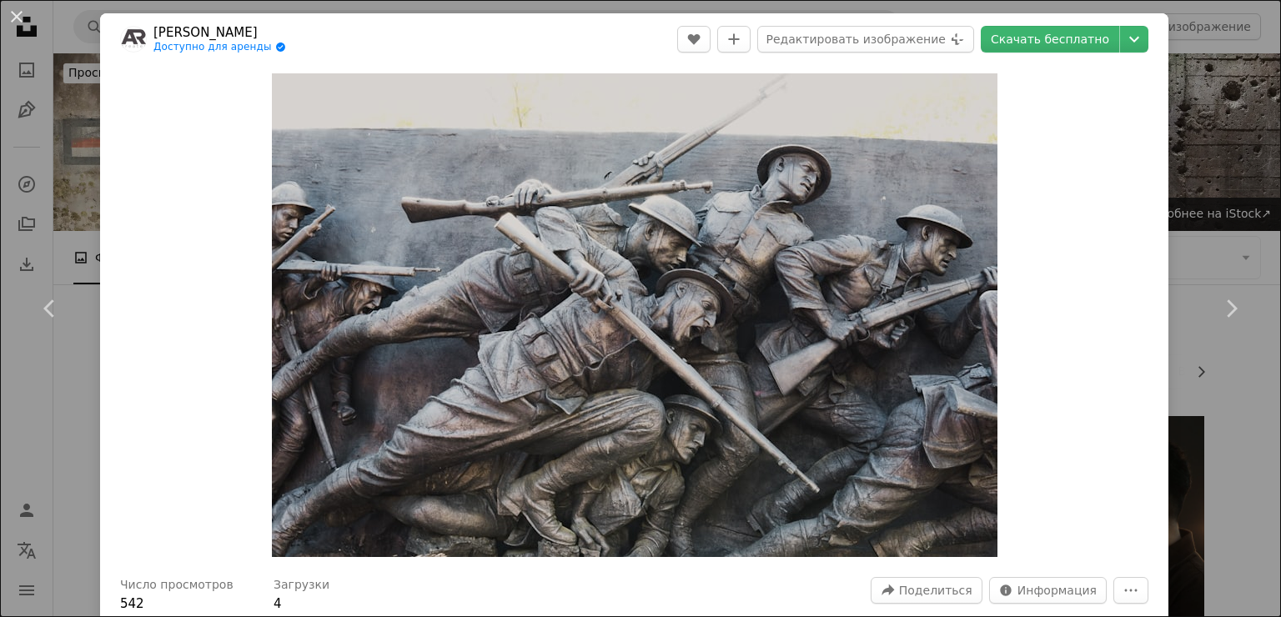
click at [1146, 120] on div "Zoom in" at bounding box center [634, 315] width 1068 height 500
click at [1137, 40] on header "[PERSON_NAME] для аренды A checkmark inside of a circle A heart A plus sign Ред…" at bounding box center [634, 39] width 1068 height 52
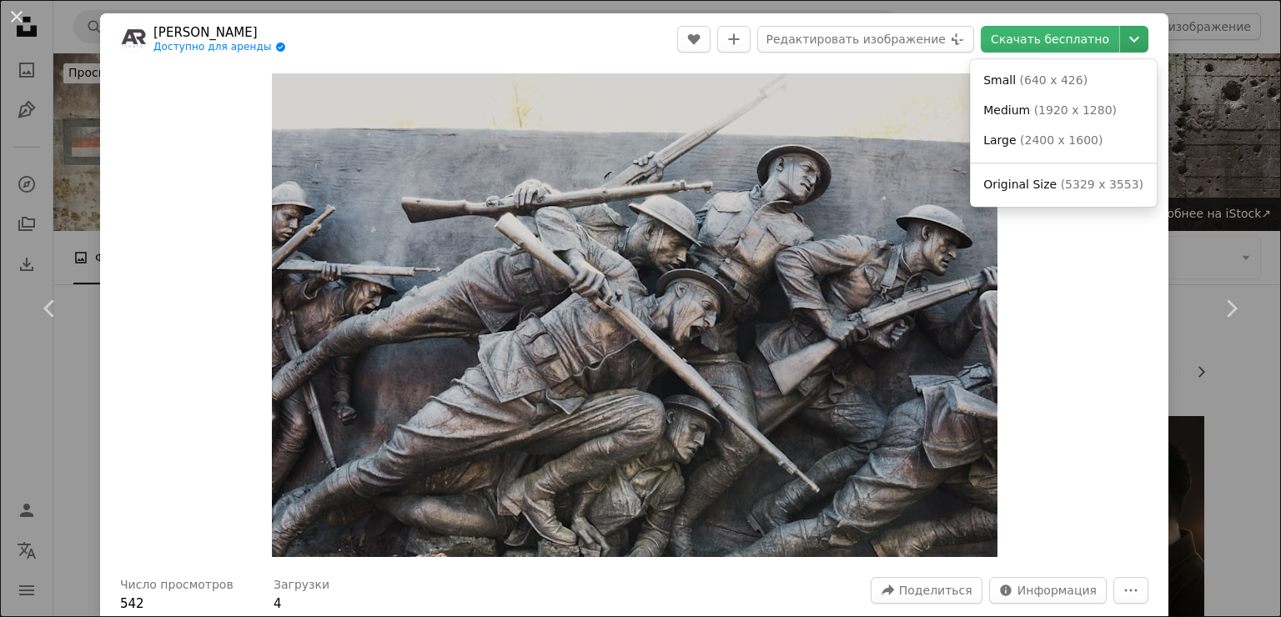
click at [1124, 44] on icon "Chevron down" at bounding box center [1134, 39] width 27 height 20
click at [1097, 184] on ya-tr-span "5329 x 3553" at bounding box center [1104, 184] width 73 height 13
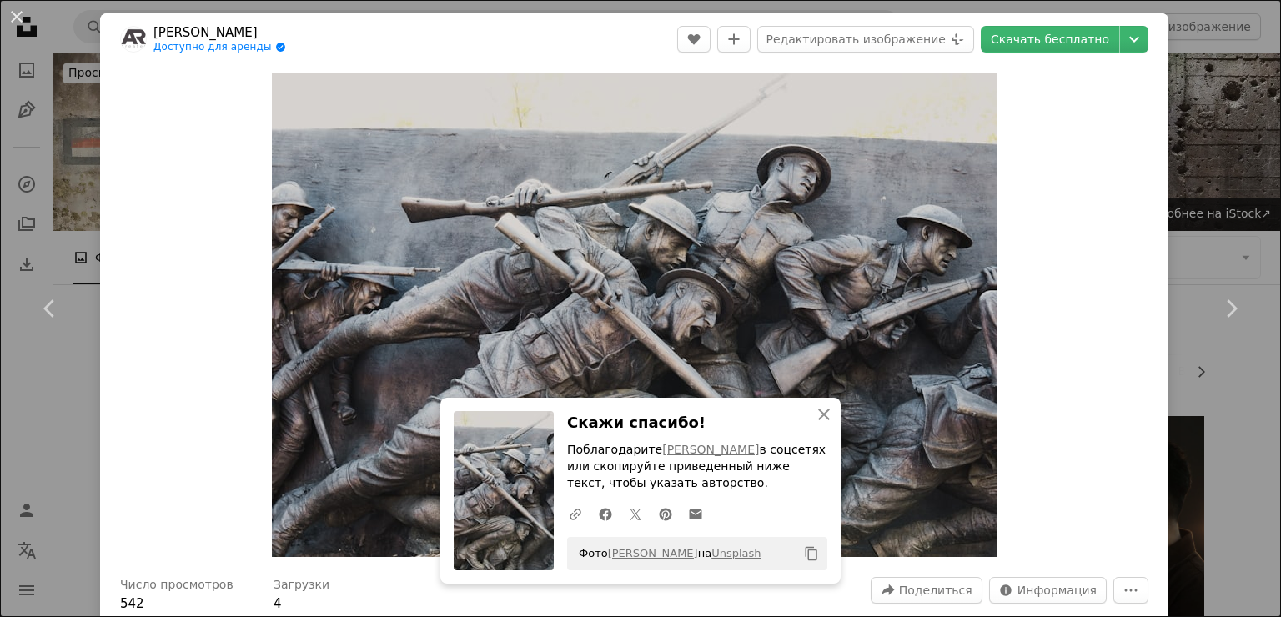
click at [1203, 141] on div "An X shape Chevron left Chevron right An X shape Закрыть Скажи спасибо! Поблаго…" at bounding box center [640, 308] width 1281 height 617
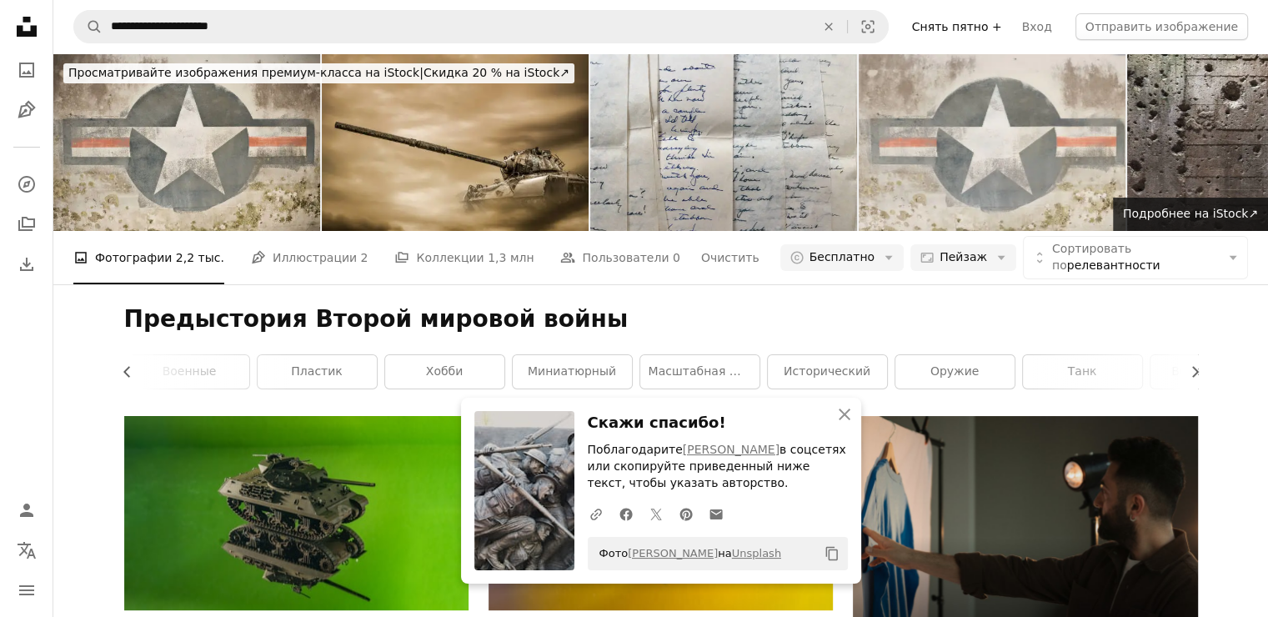
scroll to position [6679, 0]
click at [848, 415] on icon "An X shape" at bounding box center [845, 414] width 20 height 20
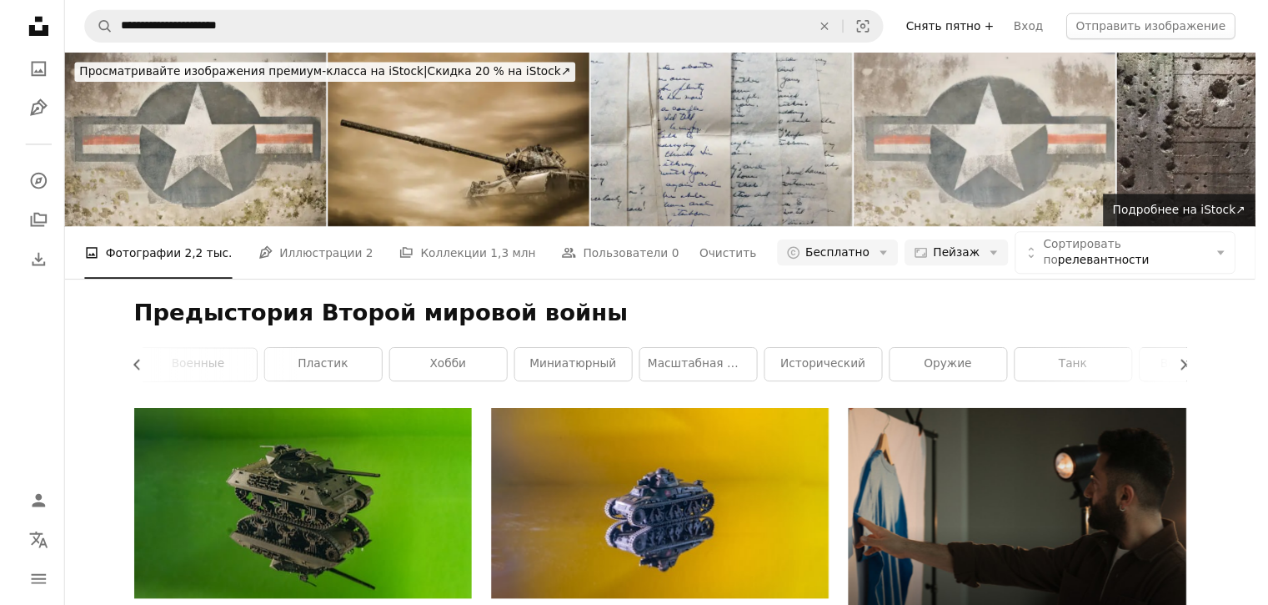
scroll to position [9097, 0]
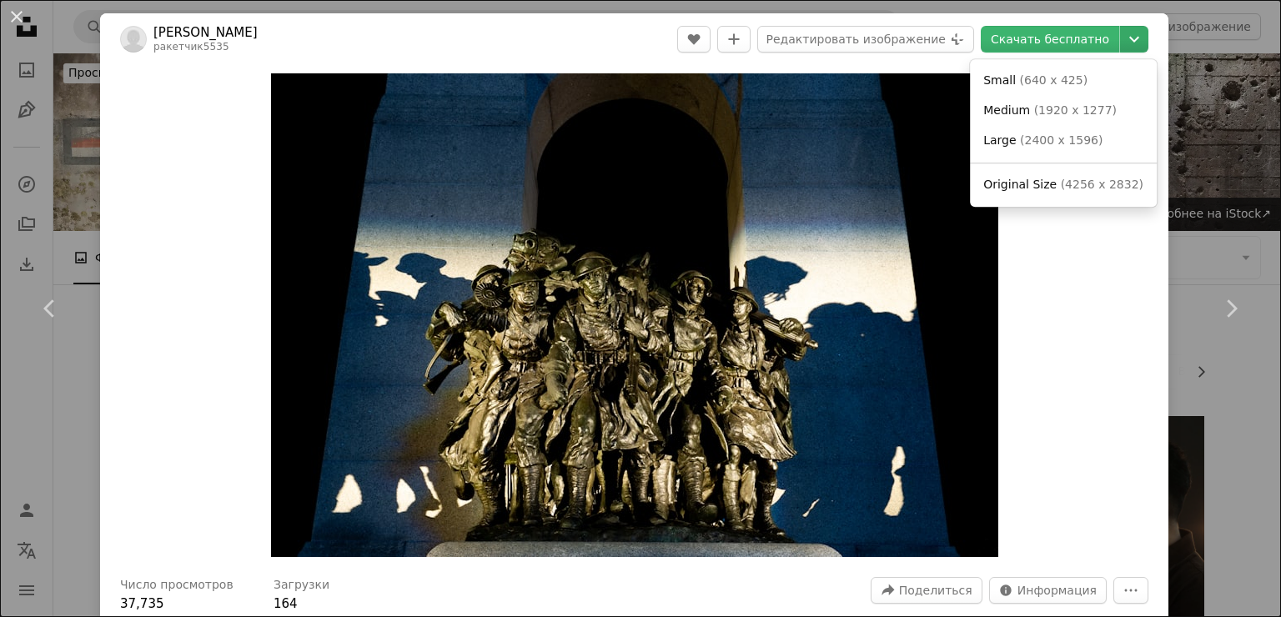
click at [1121, 44] on icon "Chevron down" at bounding box center [1134, 39] width 27 height 20
click at [1184, 101] on dialog "An X shape Chevron left Chevron right [PERSON_NAME] ракетчик5535 A heart A plus…" at bounding box center [640, 308] width 1281 height 617
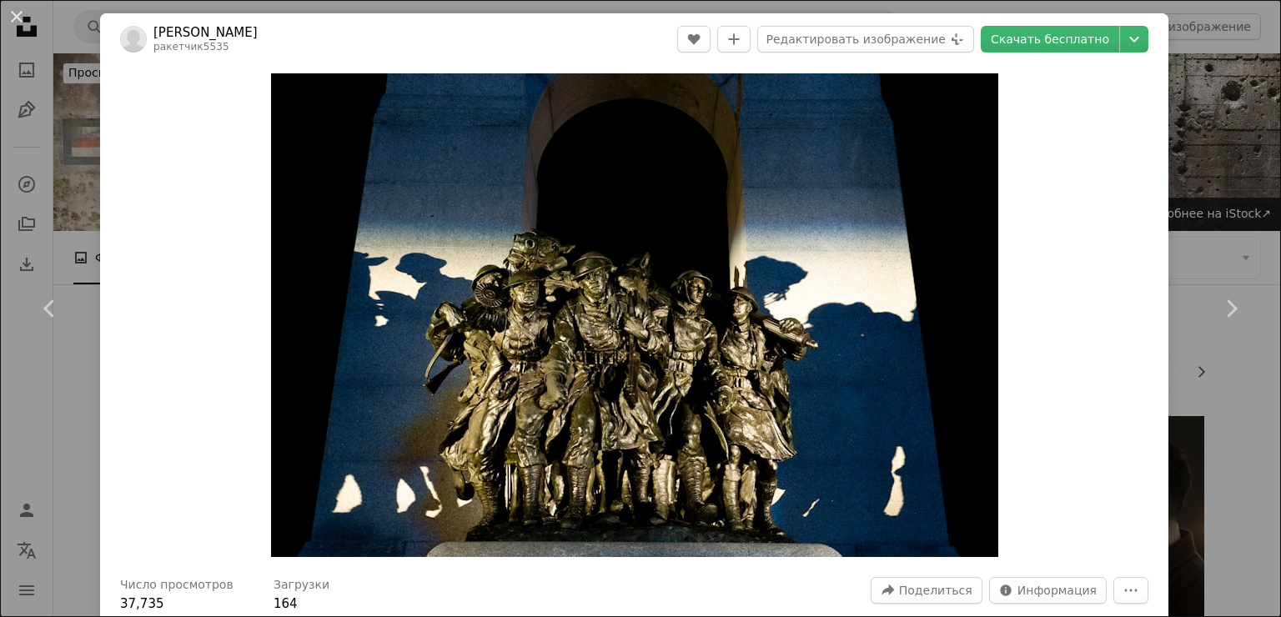
click at [1182, 101] on div "An X shape Chevron left Chevron right [PERSON_NAME] ракетчик5535 A heart A plus…" at bounding box center [640, 308] width 1281 height 617
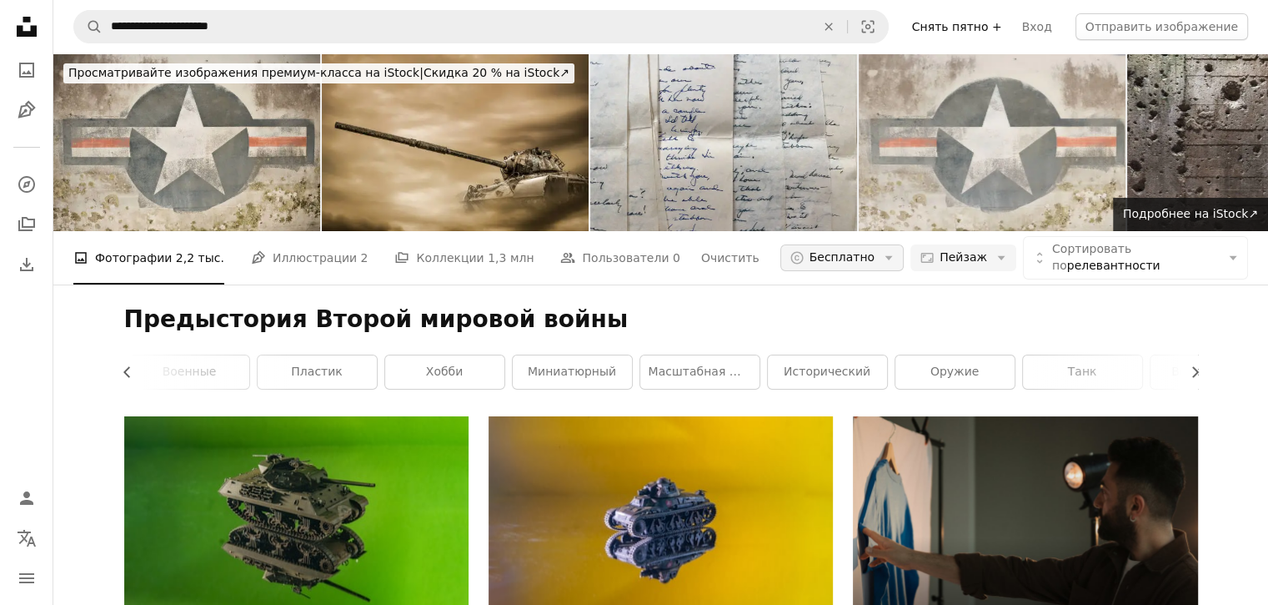
click at [887, 250] on icon "Arrow down" at bounding box center [888, 257] width 15 height 15
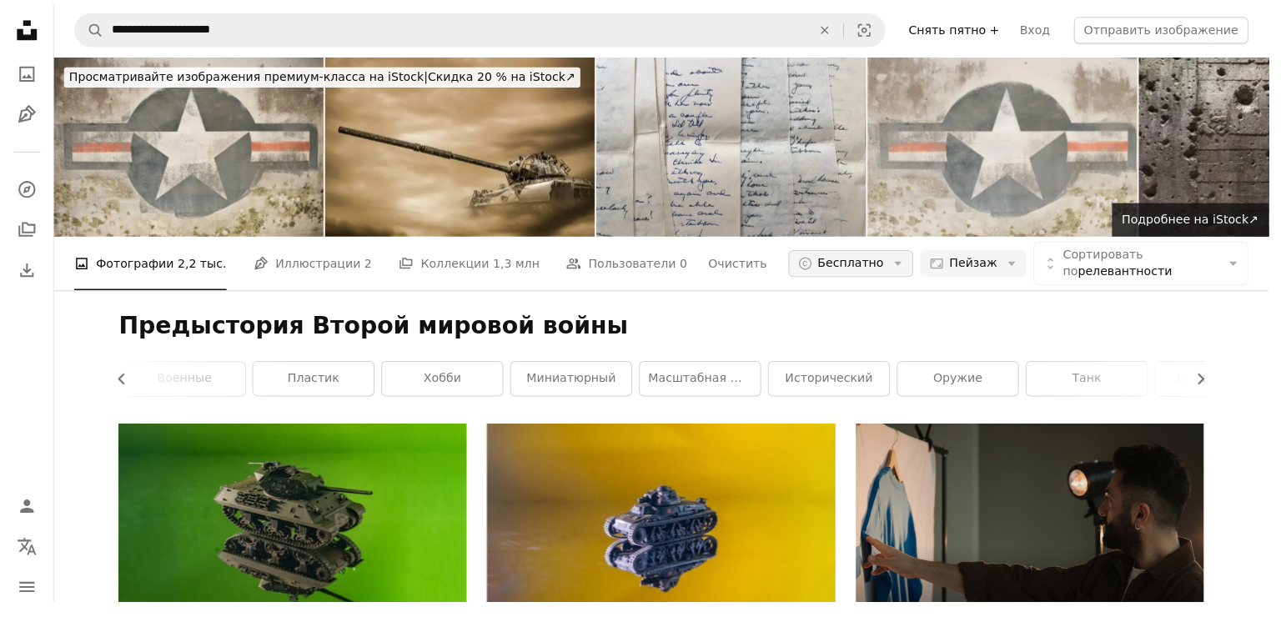
scroll to position [9097, 0]
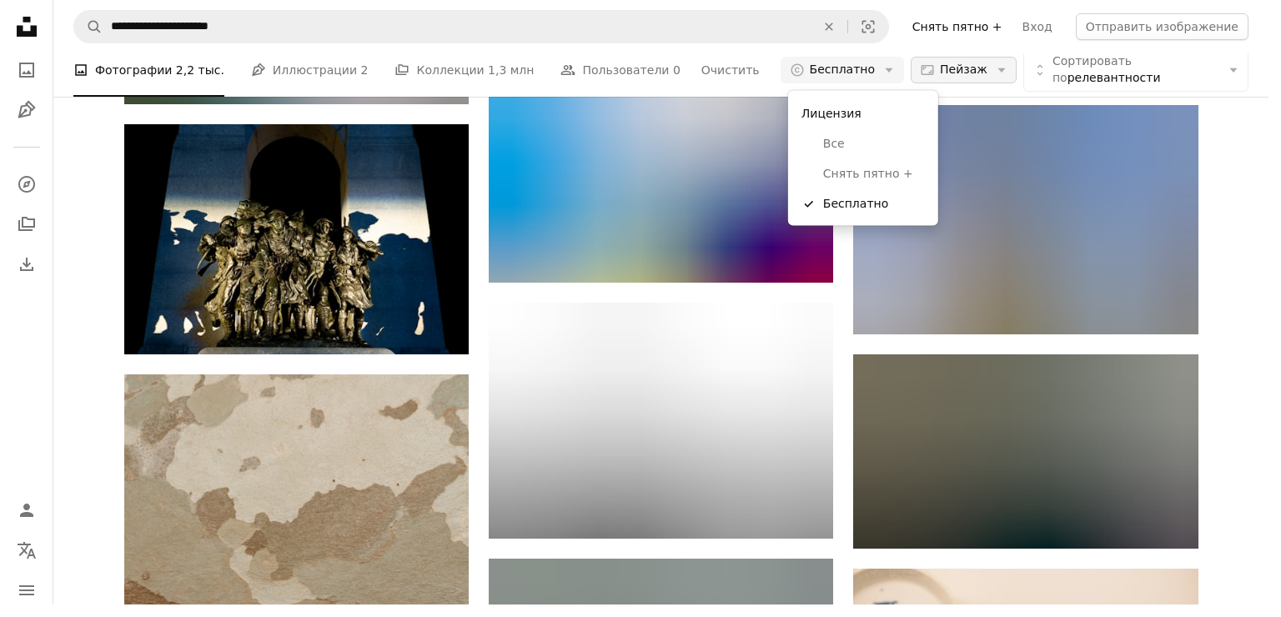
click at [964, 68] on body "**********" at bounding box center [634, 302] width 1268 height 605
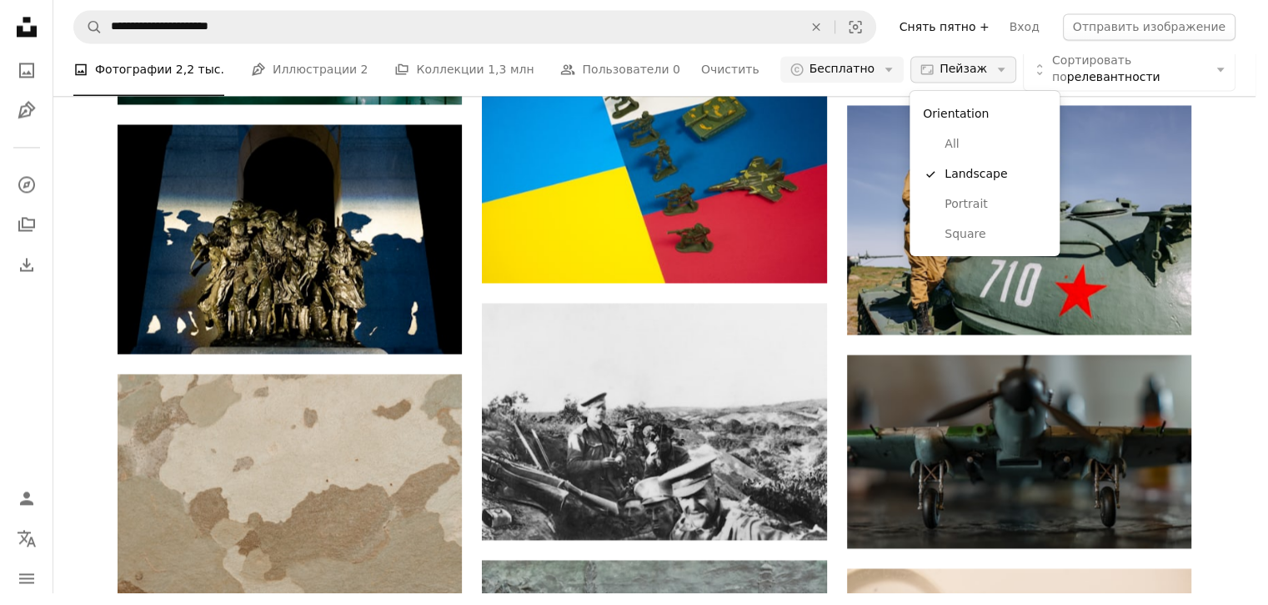
click at [964, 68] on ya-tr-span "Пейзаж" at bounding box center [964, 69] width 48 height 13
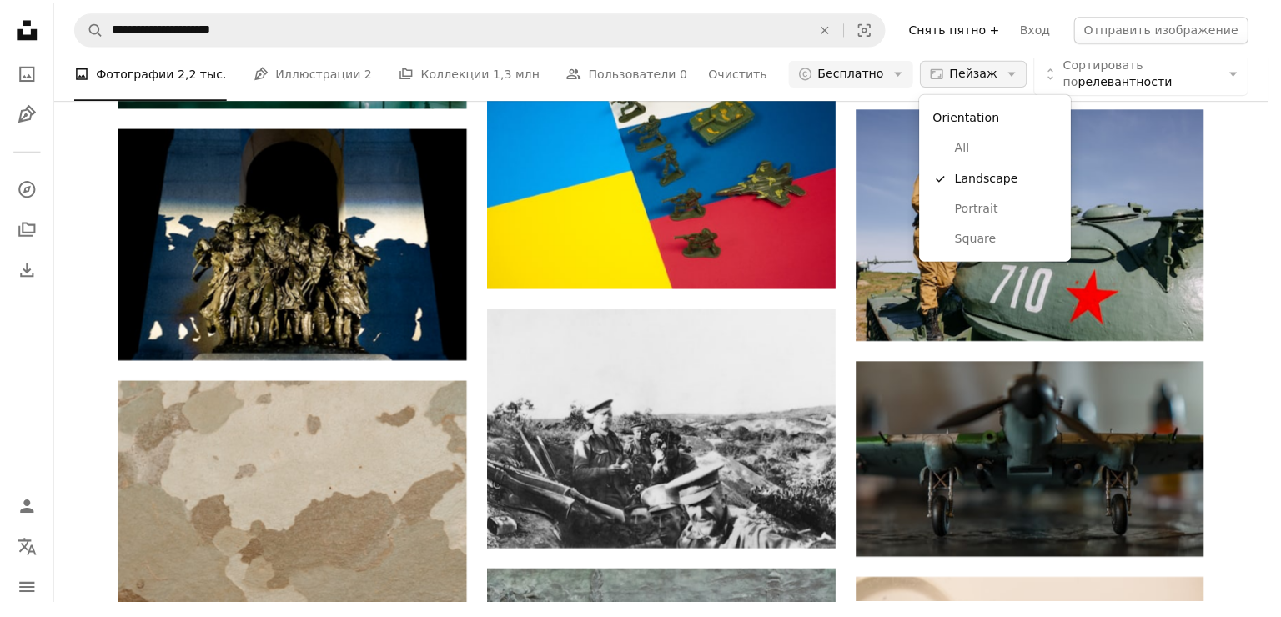
scroll to position [0, 0]
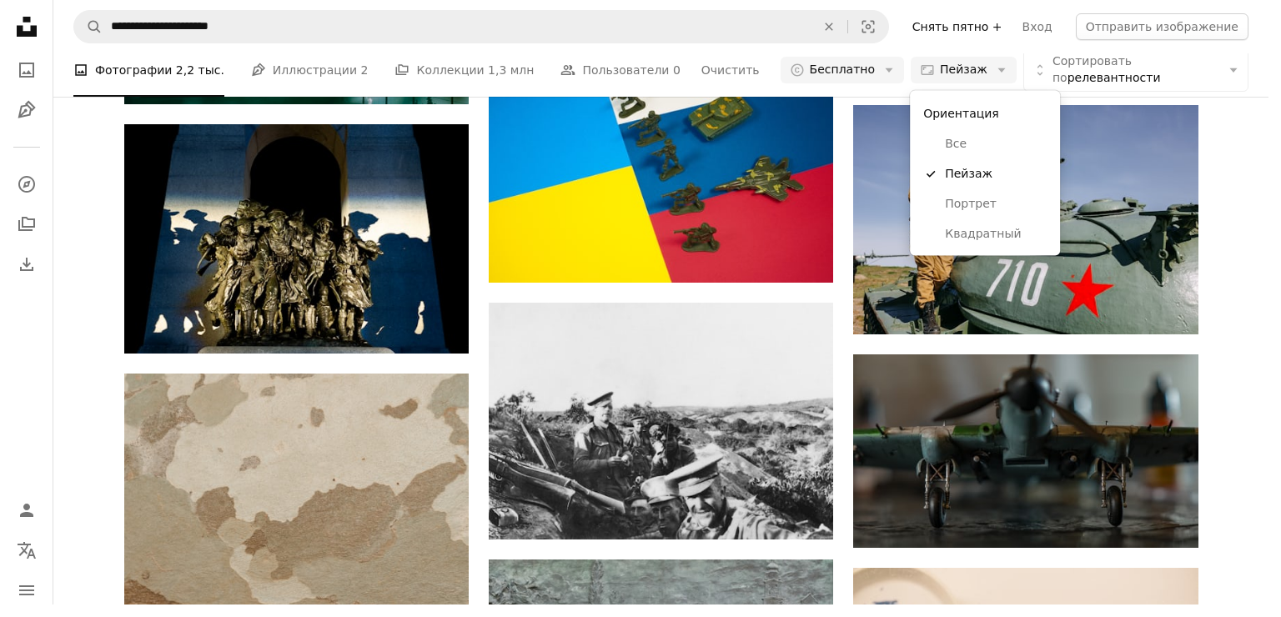
click at [931, 46] on body "**********" at bounding box center [634, 302] width 1268 height 605
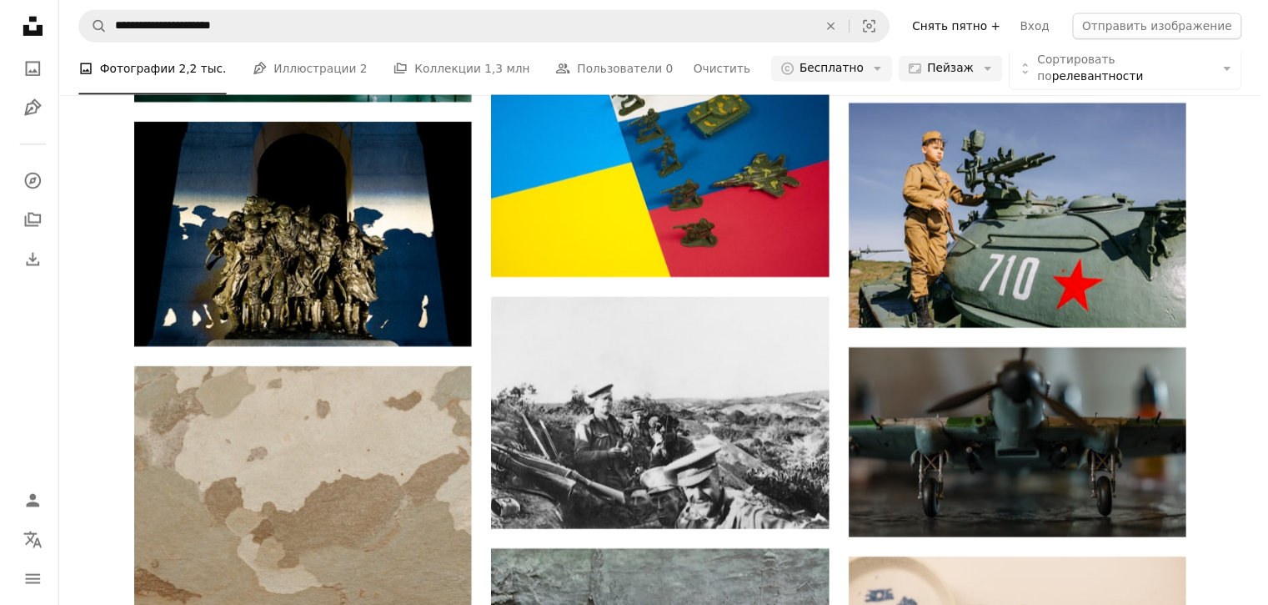
scroll to position [9097, 0]
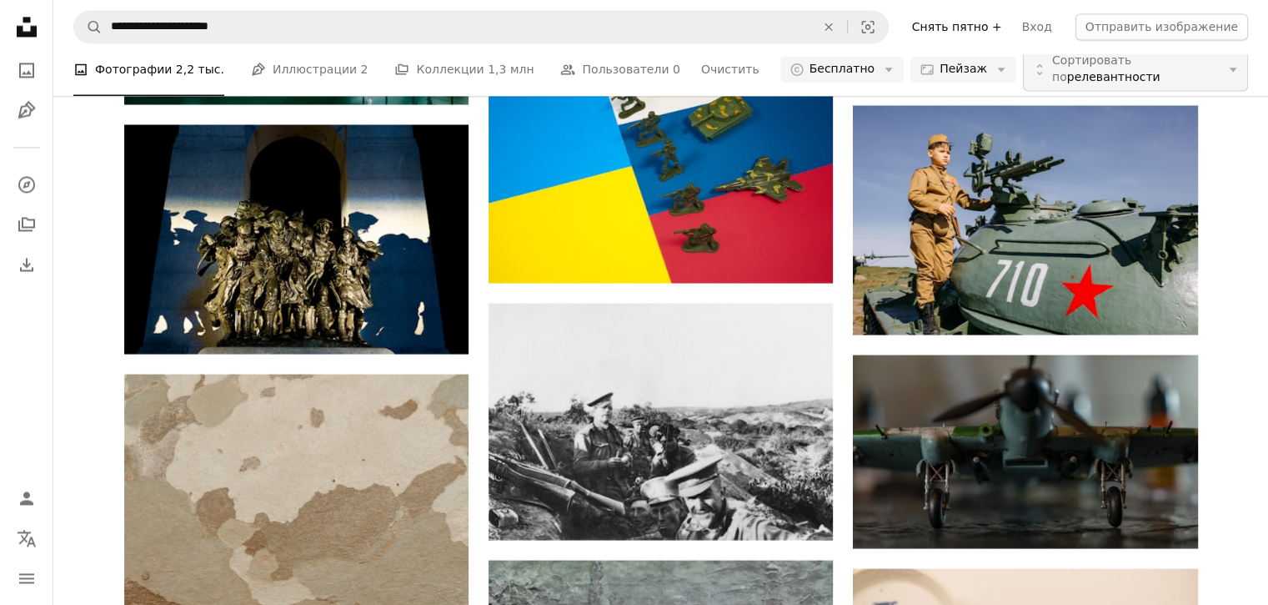
click at [1133, 74] on span "Сортировать по релевантности" at bounding box center [1135, 69] width 167 height 33
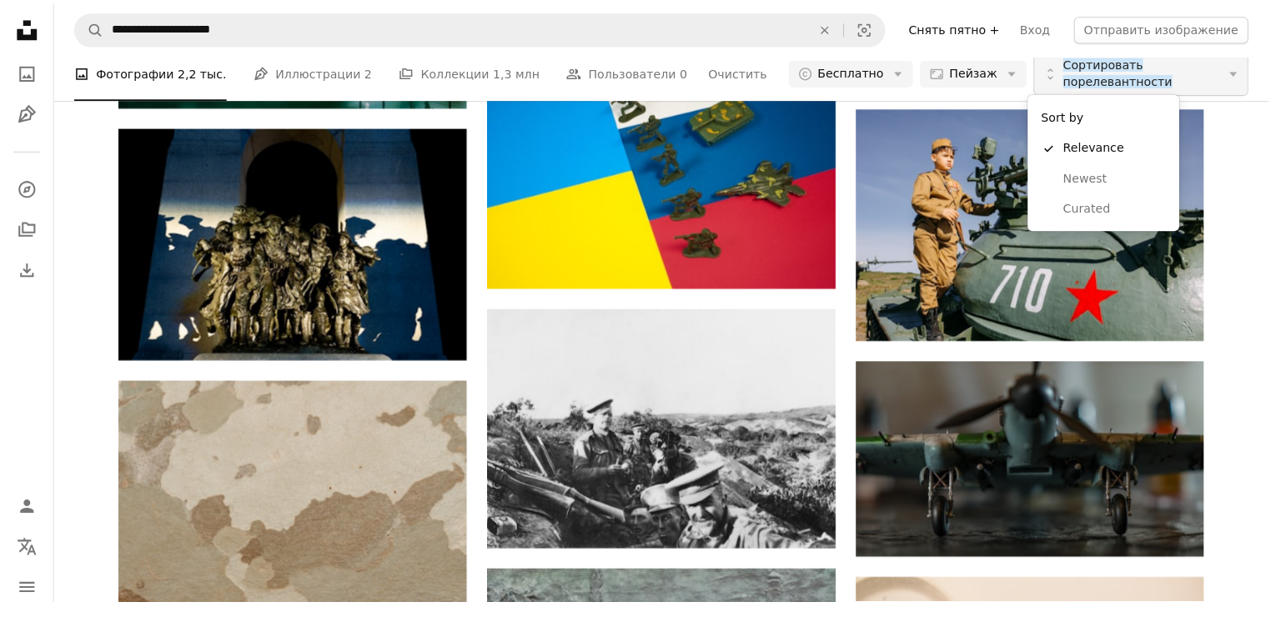
scroll to position [0, 0]
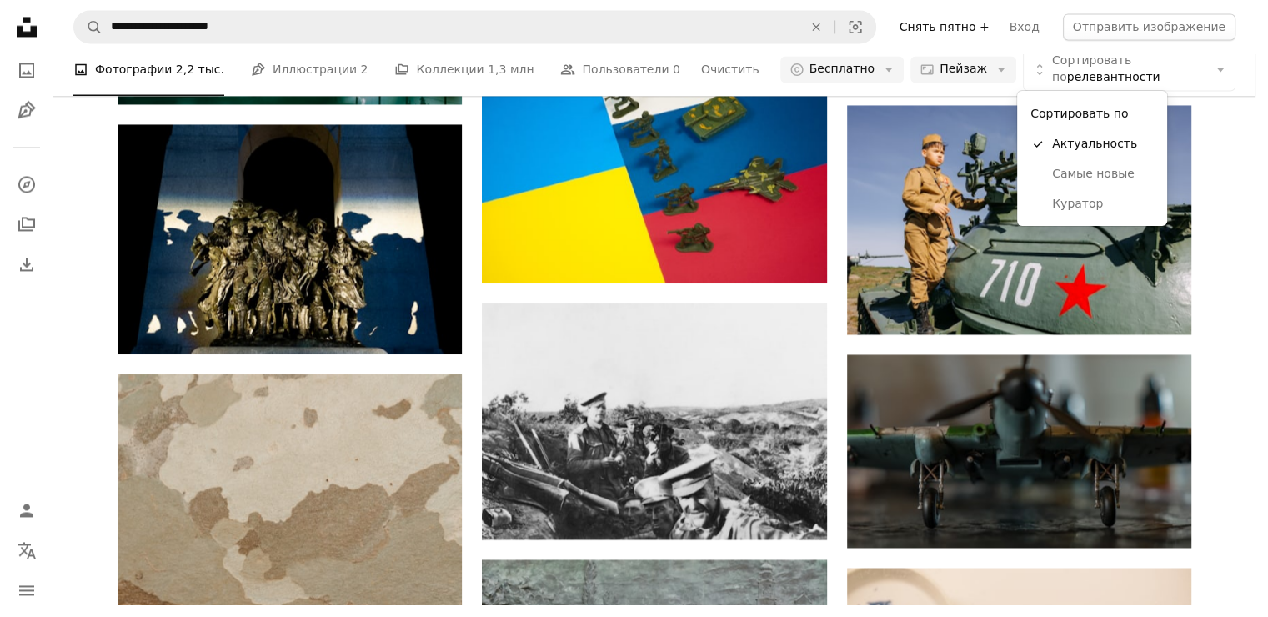
click at [1249, 186] on body "**********" at bounding box center [628, 302] width 1256 height 605
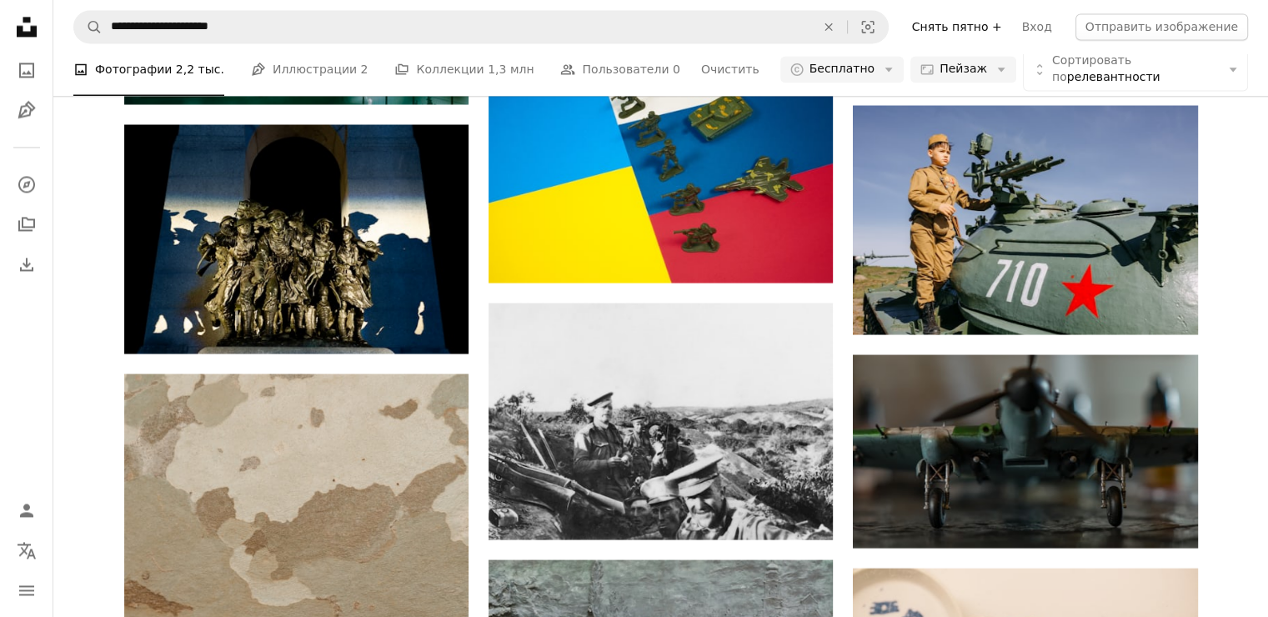
click at [30, 590] on icon "Меню" at bounding box center [26, 590] width 15 height 10
click at [34, 548] on icon "Localization icon" at bounding box center [27, 550] width 20 height 20
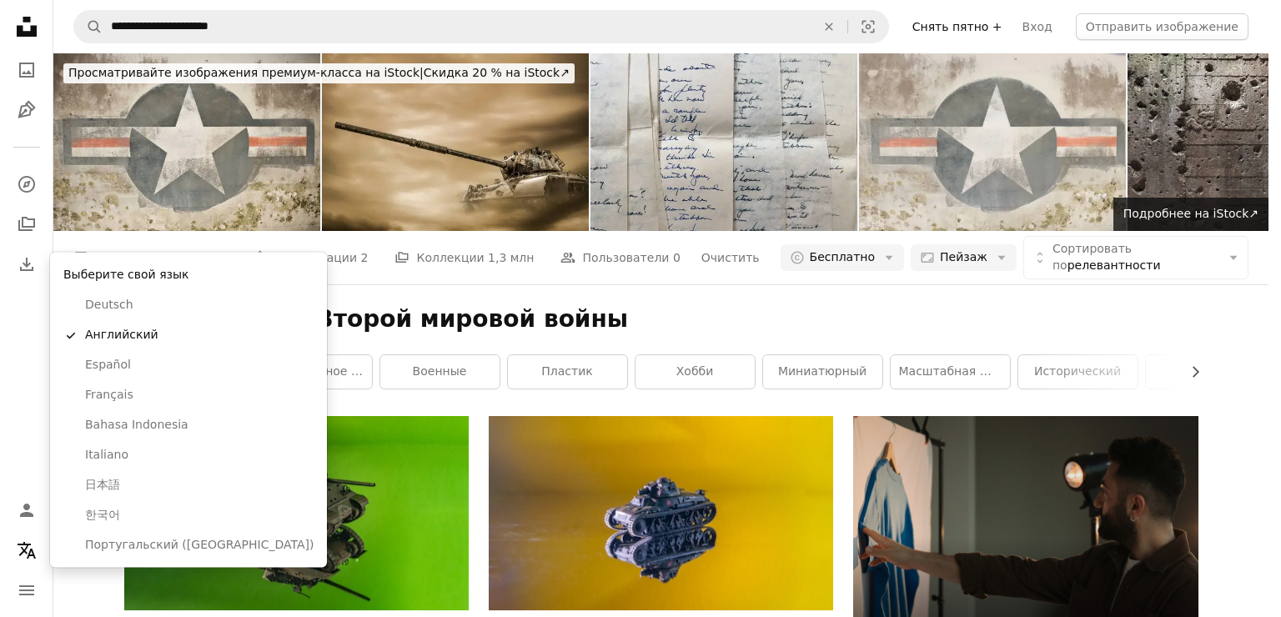
click at [26, 594] on body "**********" at bounding box center [634, 308] width 1268 height 617
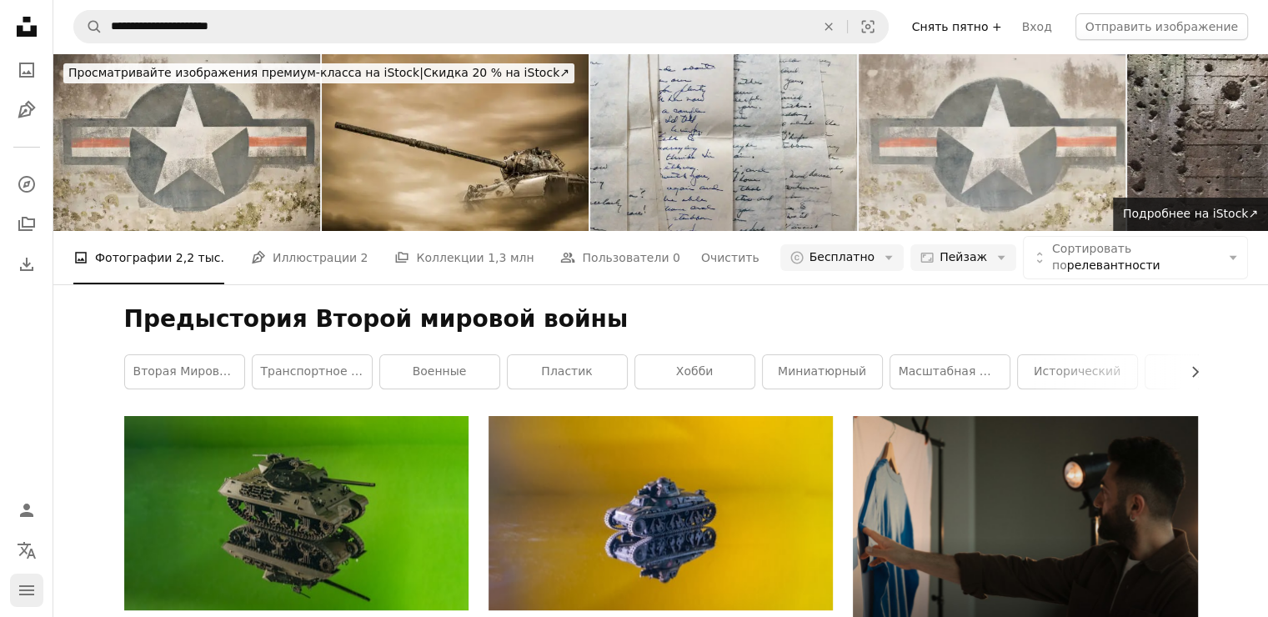
click at [20, 598] on icon "navigation menu" at bounding box center [27, 590] width 20 height 20
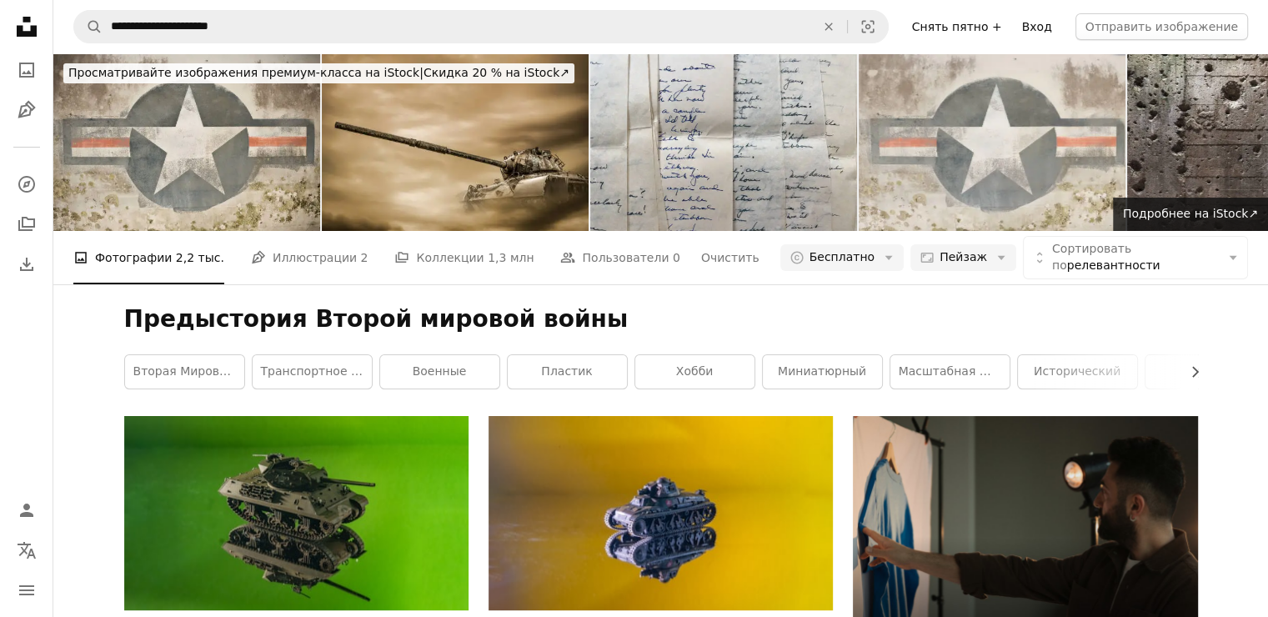
click at [1052, 20] on ya-tr-span "Вход" at bounding box center [1037, 26] width 30 height 13
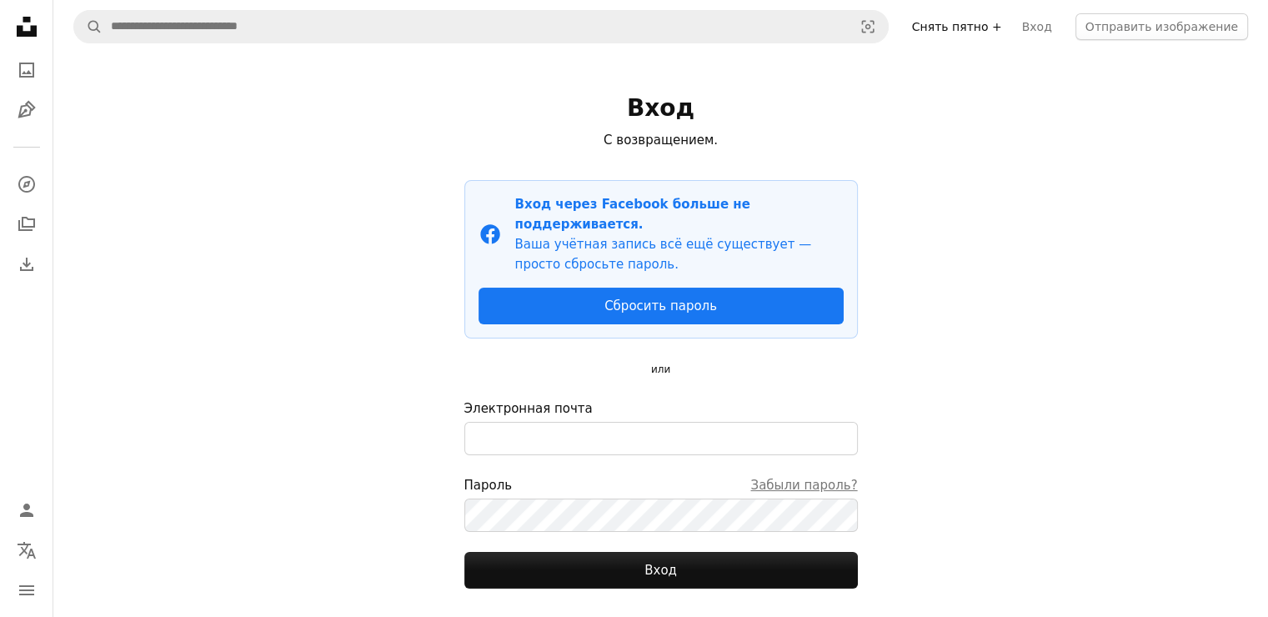
scroll to position [78, 0]
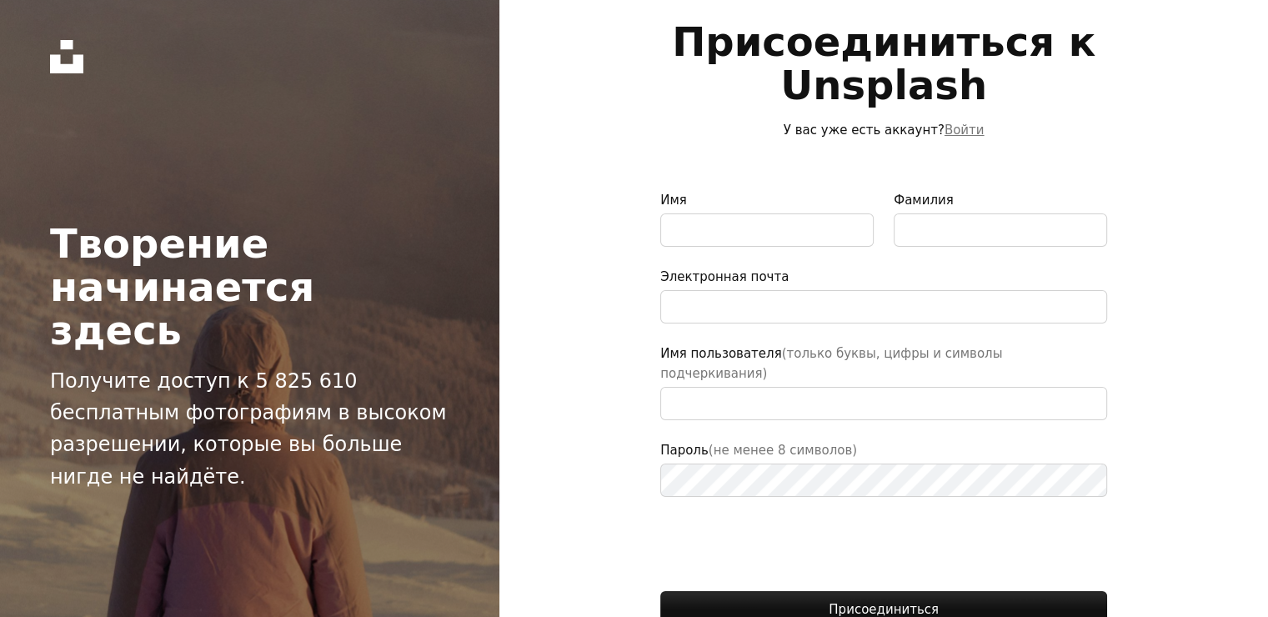
click at [731, 252] on form "Имя Фамилия Электронная почта Имя пользователя (только буквы, цифры и символы п…" at bounding box center [883, 435] width 447 height 491
click at [732, 244] on input "Имя" at bounding box center [766, 229] width 213 height 33
type input "*****"
type input "**********"
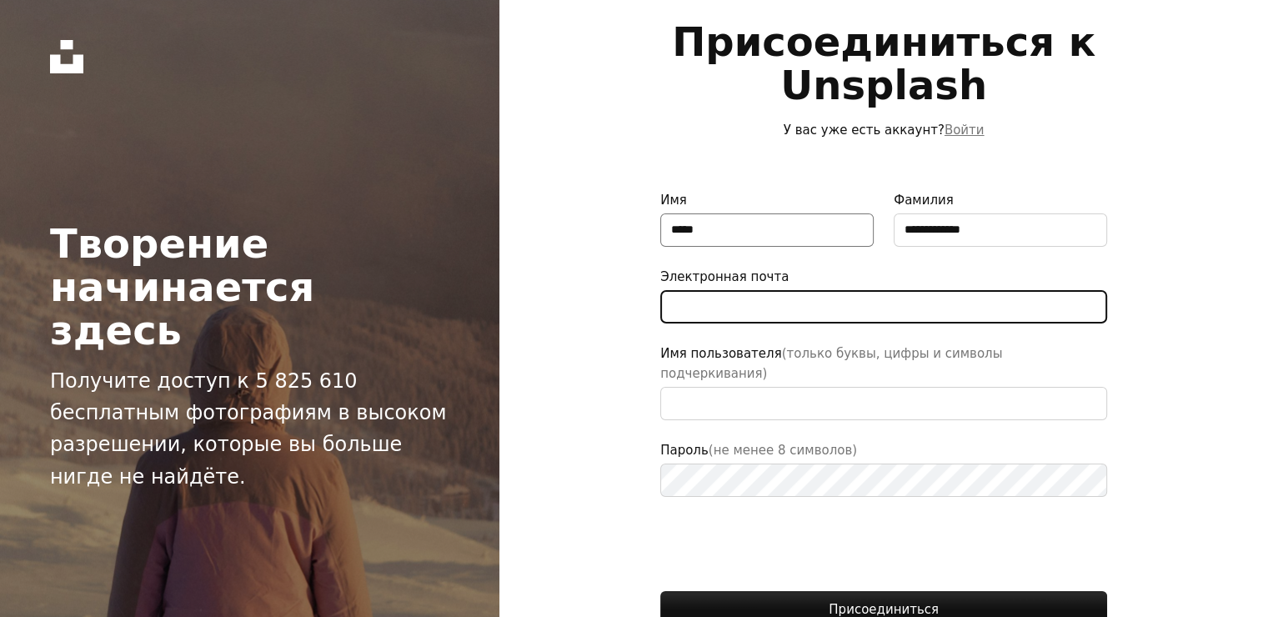
type input "**********"
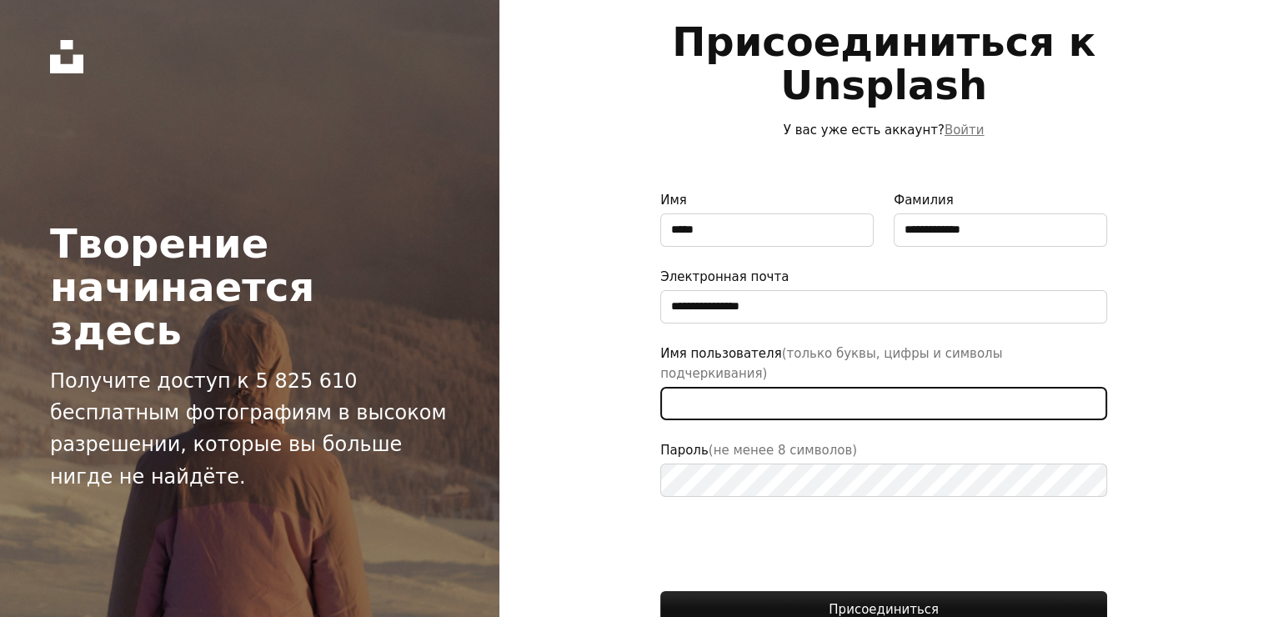
click at [777, 397] on input "Имя пользователя (только буквы, цифры и символы подчеркивания)" at bounding box center [883, 403] width 447 height 33
type input "******"
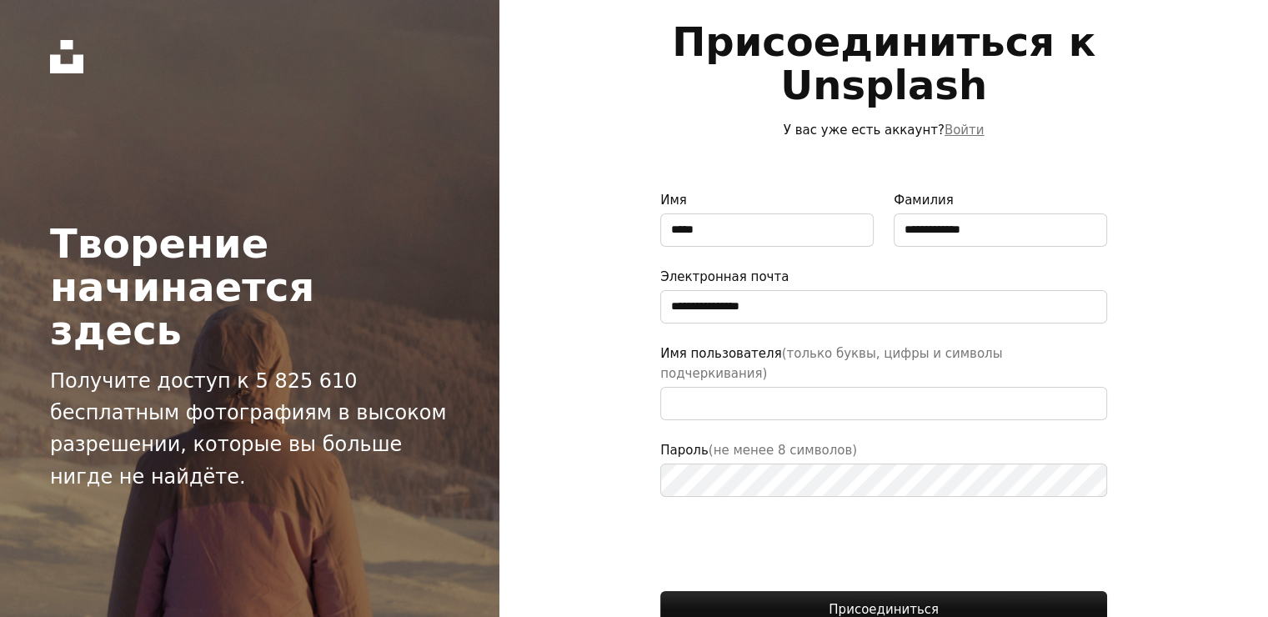
type input "**********"
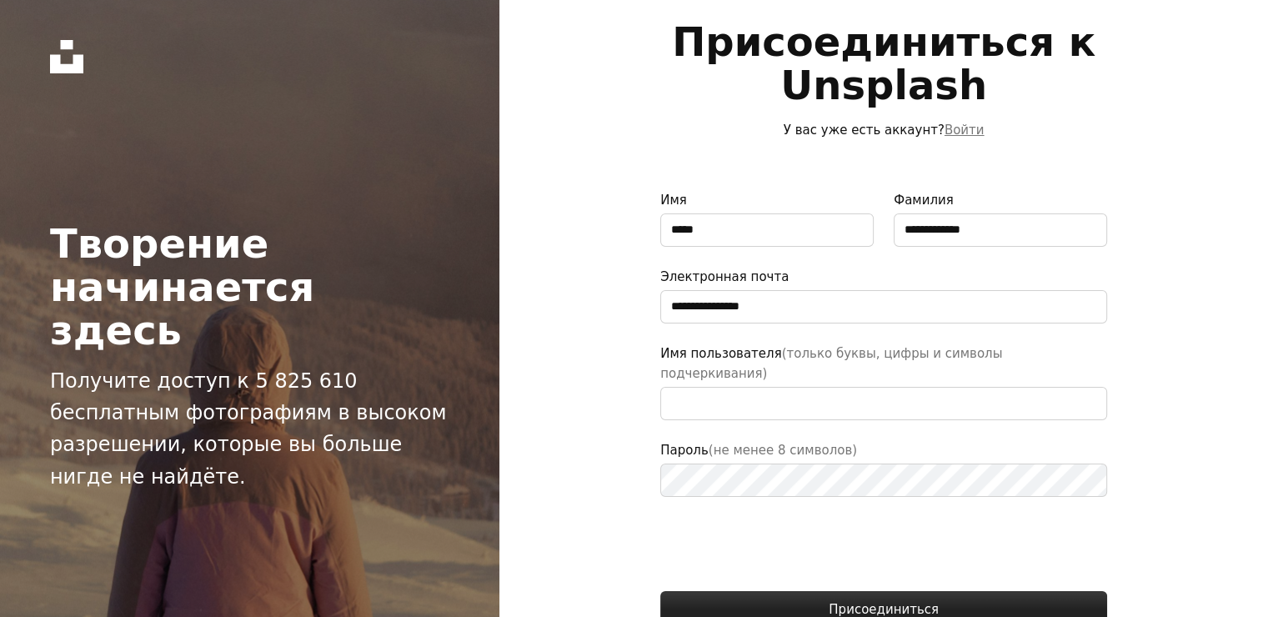
click at [777, 591] on button "Присоединиться" at bounding box center [883, 609] width 447 height 37
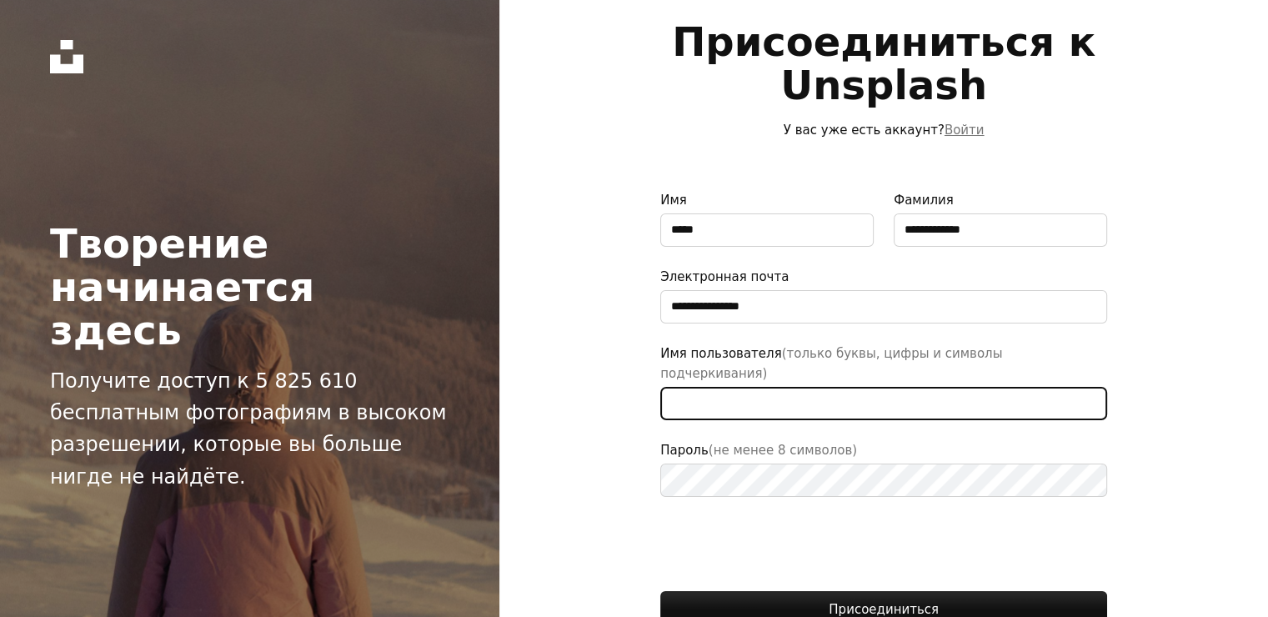
type input "*******"
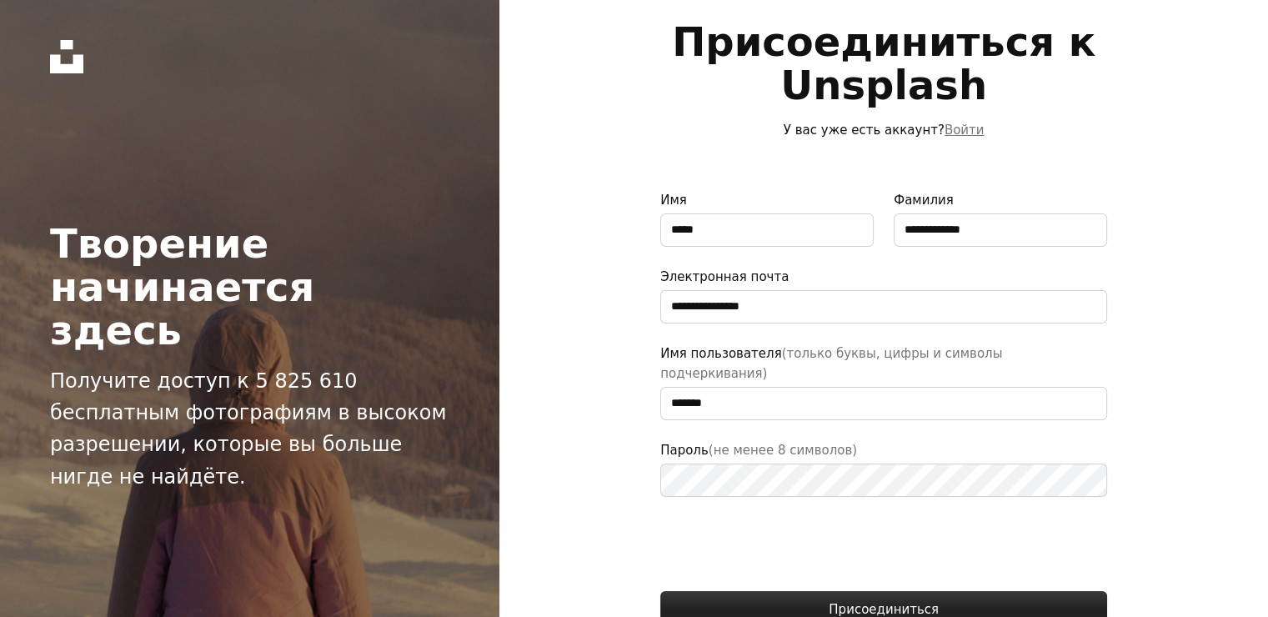
click at [815, 591] on button "Присоединиться" at bounding box center [883, 609] width 447 height 37
